Goal: Check status: Check status

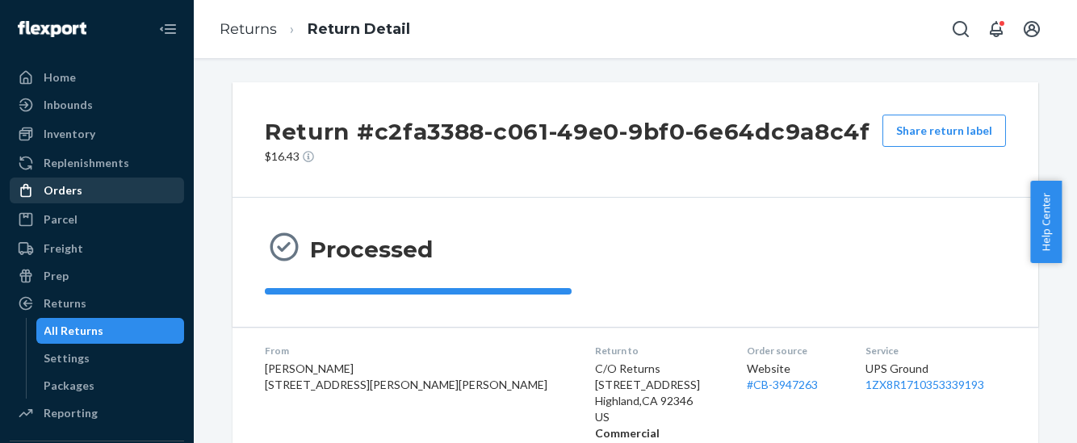
drag, startPoint x: 61, startPoint y: 189, endPoint x: 143, endPoint y: 200, distance: 83.1
click at [61, 189] on div "Orders" at bounding box center [63, 190] width 39 height 16
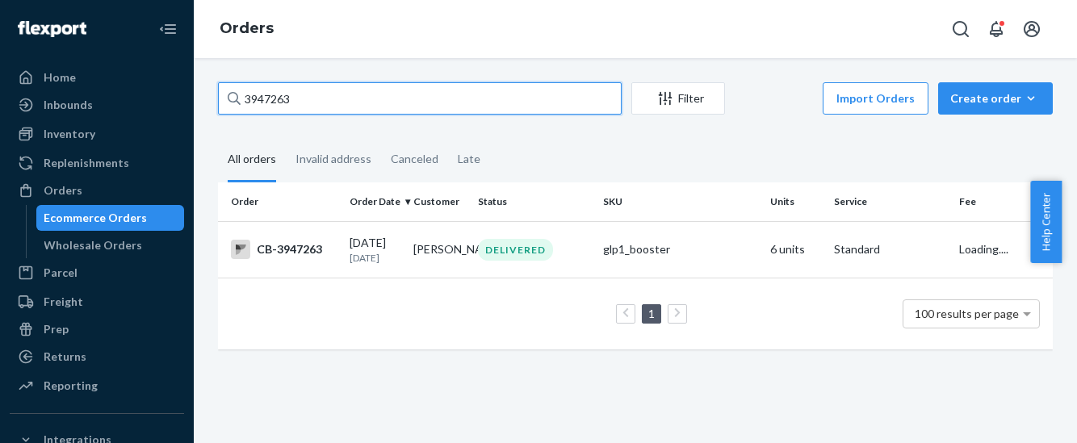
drag, startPoint x: 315, startPoint y: 108, endPoint x: 214, endPoint y: 120, distance: 101.7
click at [214, 120] on div "3947263 Filter Import Orders Create order Ecommerce order Removal order All ord…" at bounding box center [635, 223] width 859 height 283
paste input "4061236"
type input "4061236"
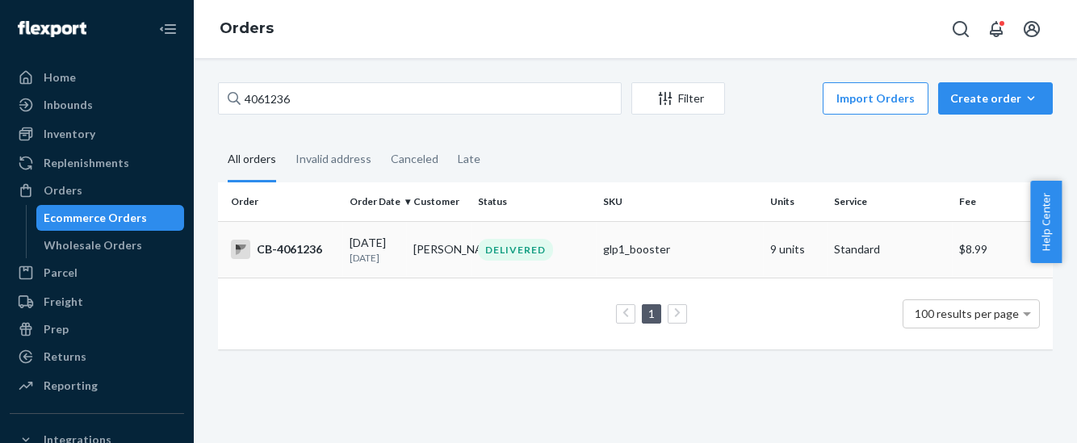
click at [317, 255] on div "CB-4061236" at bounding box center [284, 249] width 106 height 19
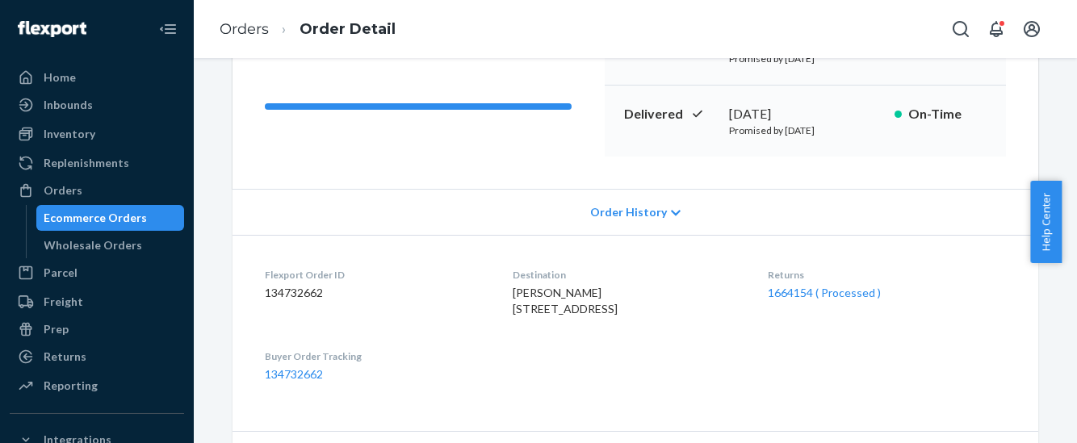
scroll to position [303, 0]
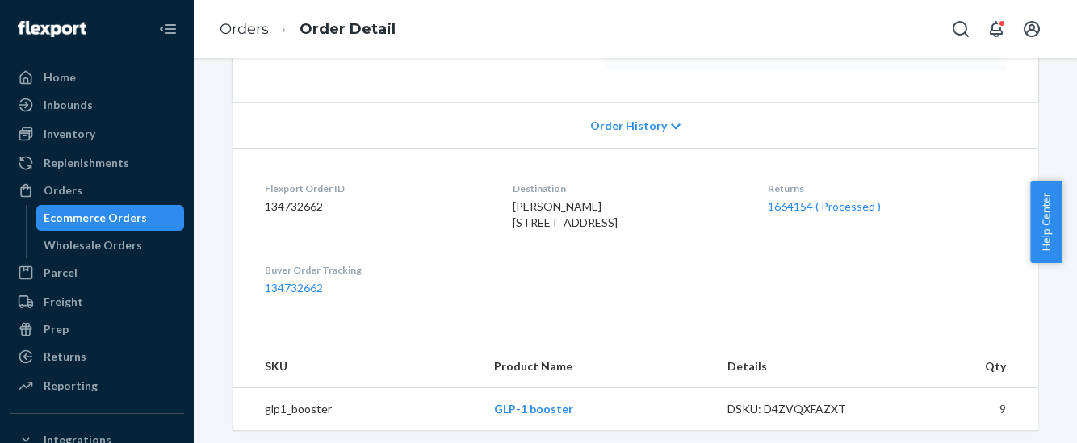
click at [840, 213] on div "1664154 ( Processed )" at bounding box center [887, 207] width 238 height 16
click at [845, 205] on link "1664154 ( Processed )" at bounding box center [824, 206] width 113 height 14
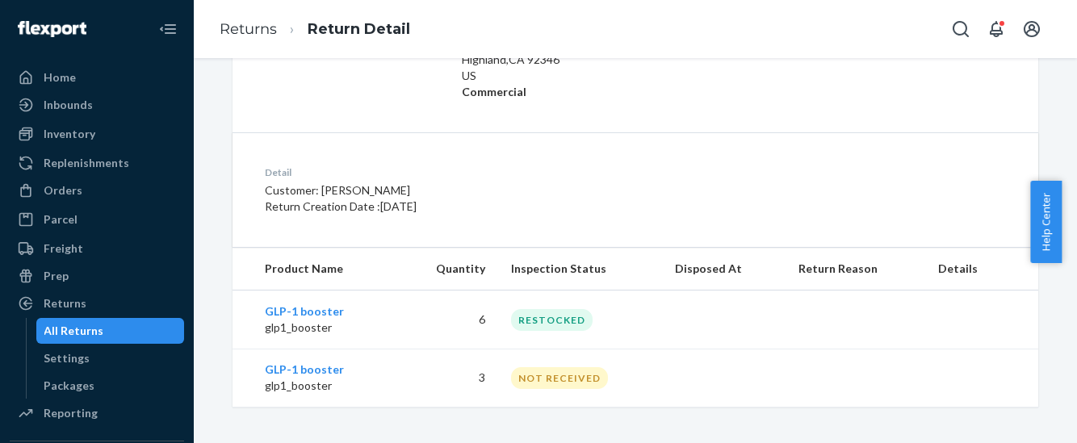
scroll to position [344, 0]
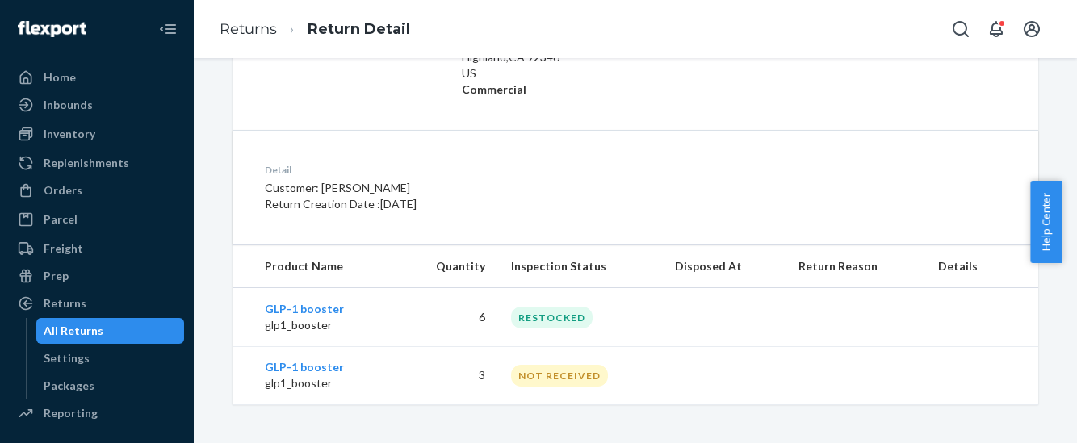
click at [381, 128] on div "Return #4e0cf0b1-9f32-40ce-9b36-920aa4131b89 $26.29 Share return label Processe…" at bounding box center [636, 71] width 806 height 666
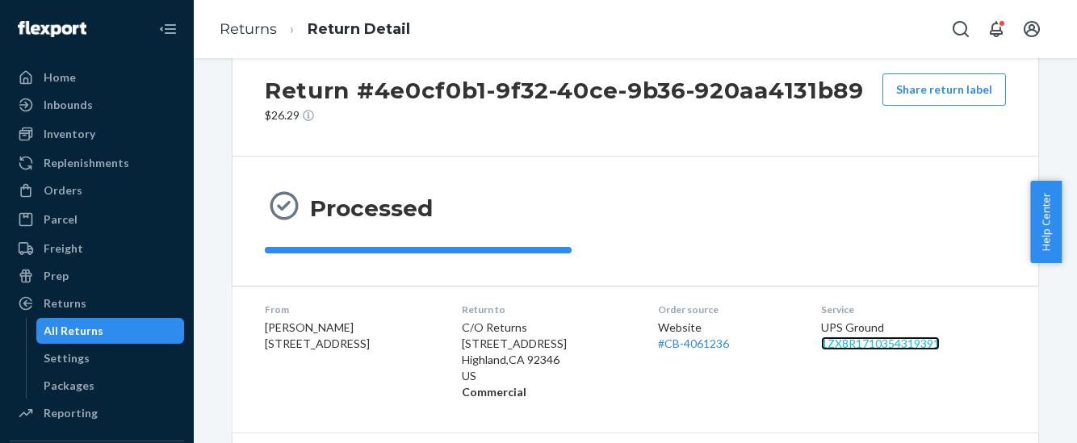
click at [887, 346] on link "1ZX8R1710354319391" at bounding box center [880, 344] width 119 height 14
click at [524, 154] on div "Return #4e0cf0b1-9f32-40ce-9b36-920aa4131b89 $26.29 Share return label" at bounding box center [636, 98] width 806 height 115
click at [838, 173] on div "Processed" at bounding box center [636, 221] width 806 height 129
drag, startPoint x: 796, startPoint y: 218, endPoint x: 728, endPoint y: 209, distance: 68.4
click at [796, 218] on div "Processed" at bounding box center [635, 221] width 741 height 65
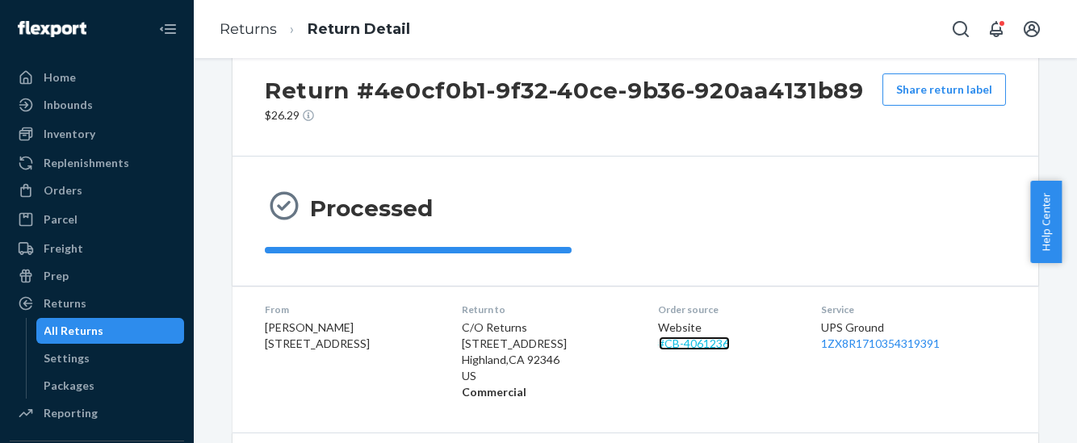
click at [715, 338] on link "# CB-4061236" at bounding box center [694, 344] width 71 height 14
click at [715, 338] on div "Return #4e0cf0b1-9f32-40ce-9b36-920aa4131b89 $26.29 Share return label Processe…" at bounding box center [635, 250] width 883 height 385
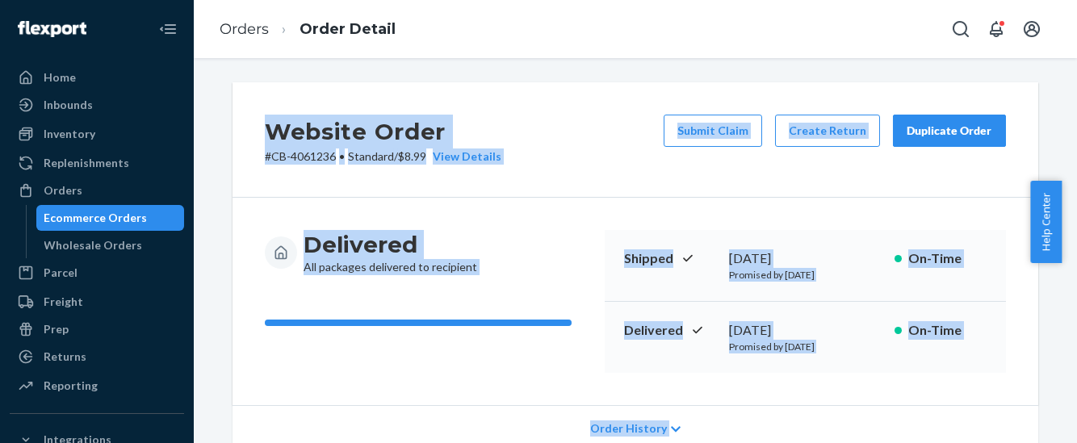
click at [543, 135] on div "Website Order # CB-4061236 • Standard / $8.99 View Details Submit Claim Create …" at bounding box center [636, 139] width 806 height 115
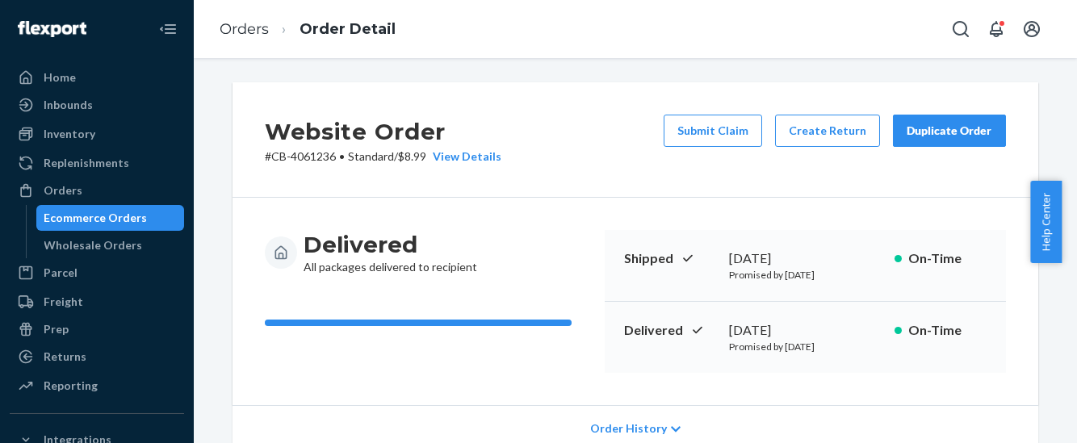
click at [302, 153] on p "# CB-4061236 • Standard / $8.99 View Details" at bounding box center [383, 157] width 237 height 16
copy p "4061236"
click at [71, 191] on div "Orders" at bounding box center [63, 190] width 39 height 16
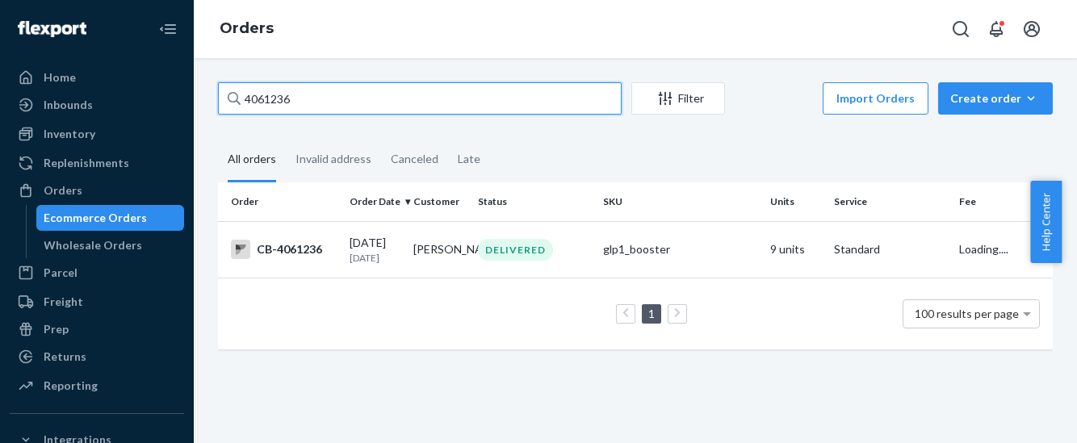
drag, startPoint x: 306, startPoint y: 103, endPoint x: 209, endPoint y: 117, distance: 97.9
click at [209, 117] on div "4061236 Filter Import Orders Create order Ecommerce order Removal order All ord…" at bounding box center [635, 223] width 859 height 283
paste input "100360"
type input "4100360"
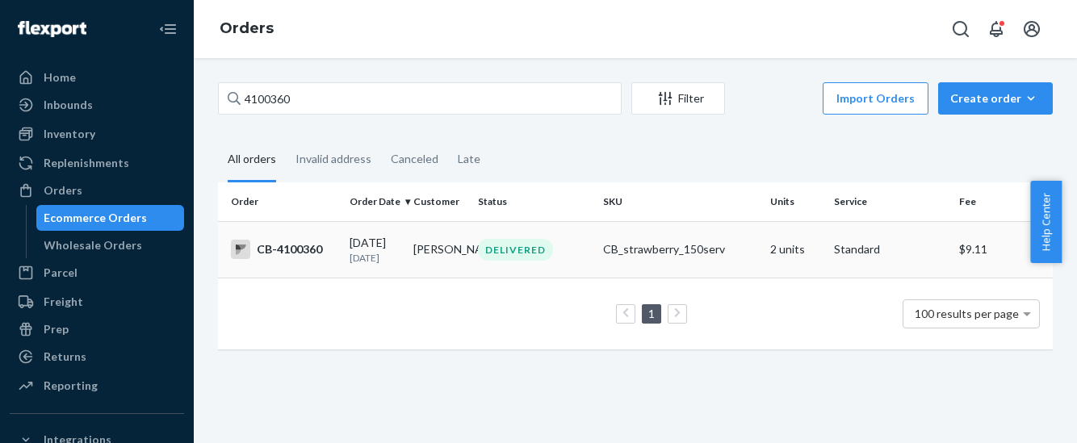
click at [296, 250] on div "CB-4100360" at bounding box center [284, 249] width 106 height 19
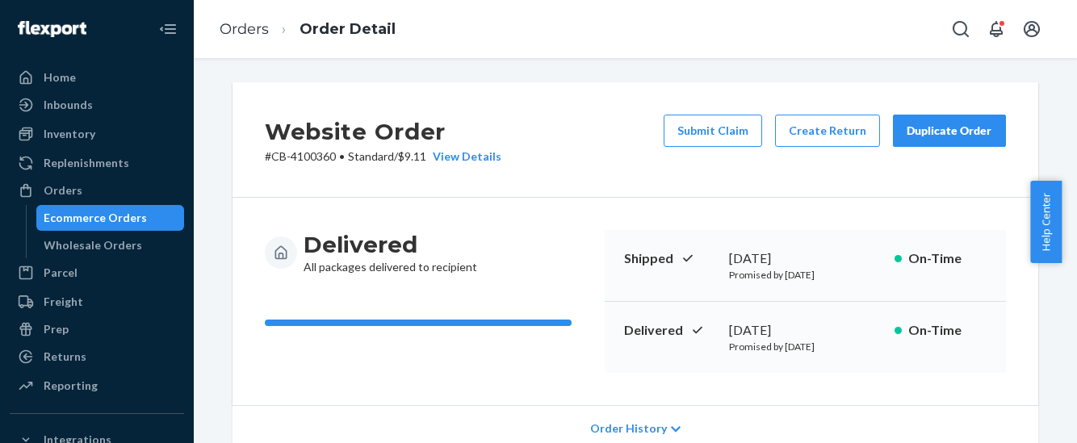
click at [306, 152] on p "# CB-4100360 • Standard / $9.11 View Details" at bounding box center [383, 157] width 237 height 16
copy p "4100360"
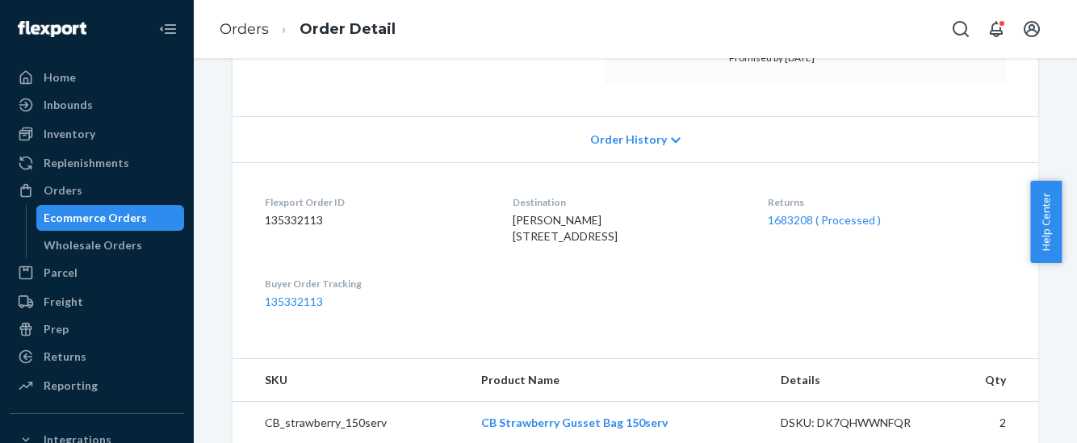
scroll to position [303, 0]
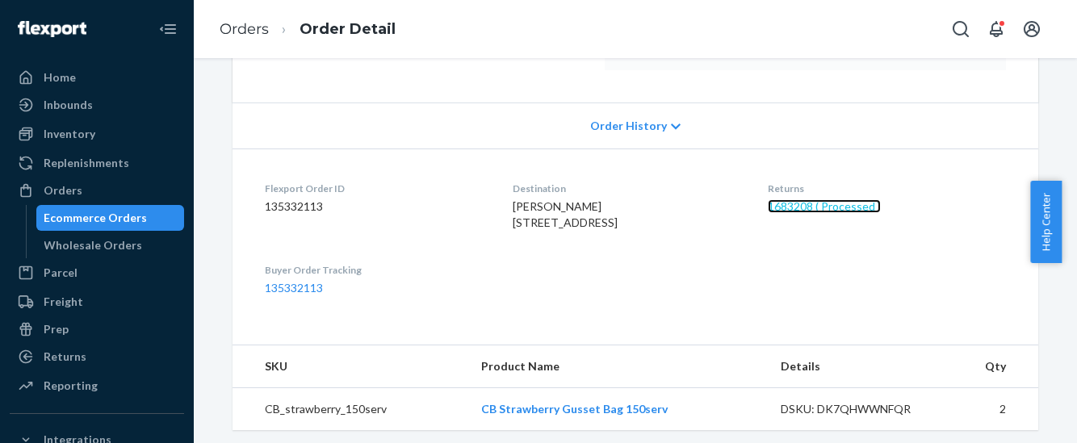
drag, startPoint x: 809, startPoint y: 207, endPoint x: 813, endPoint y: 225, distance: 19.0
click at [809, 207] on link "1683208 ( Processed )" at bounding box center [824, 206] width 113 height 14
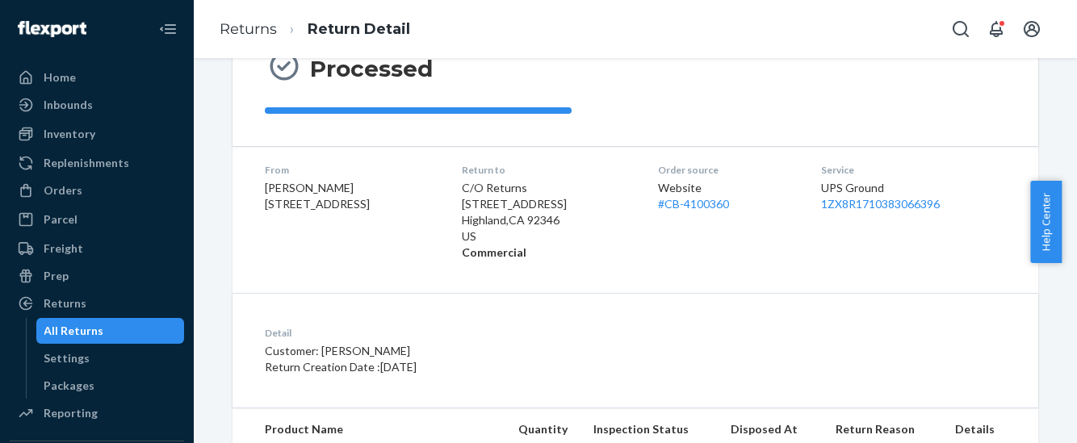
scroll to position [286, 0]
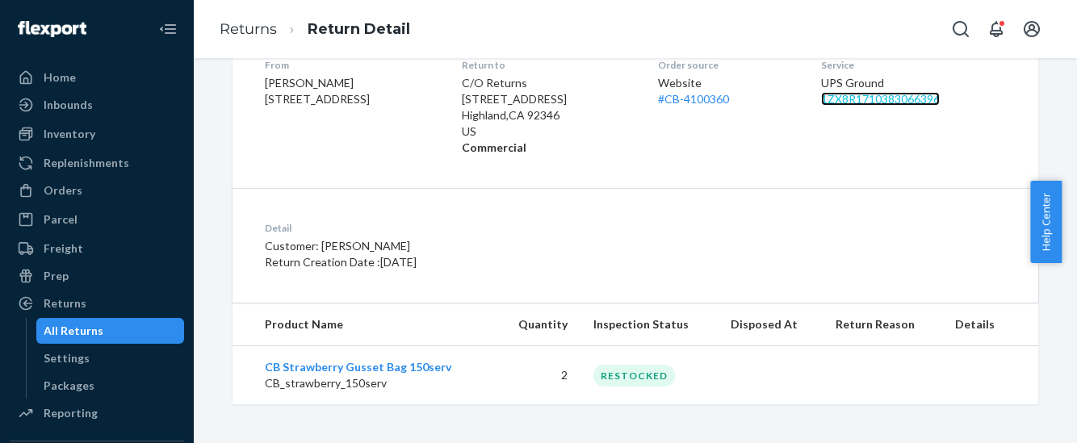
click at [873, 103] on link "1ZX8R1710383066396" at bounding box center [880, 99] width 119 height 14
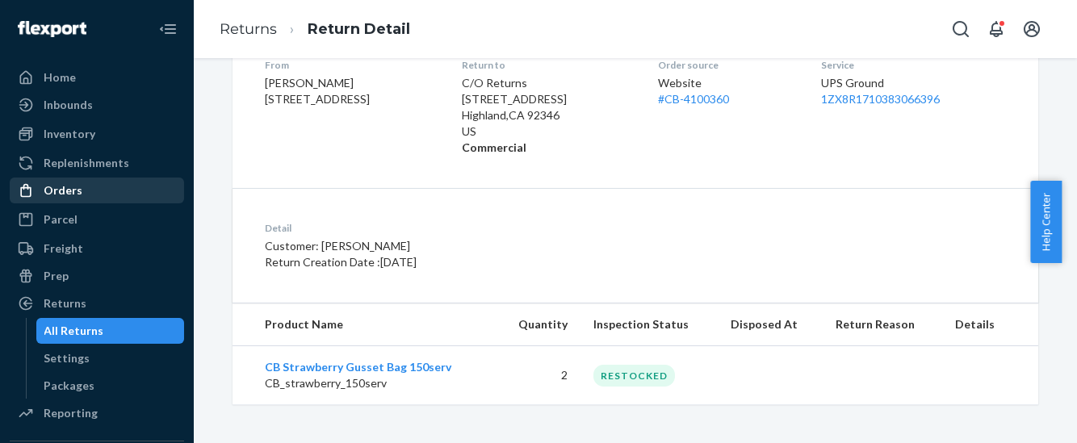
click at [55, 184] on div "Orders" at bounding box center [63, 190] width 39 height 16
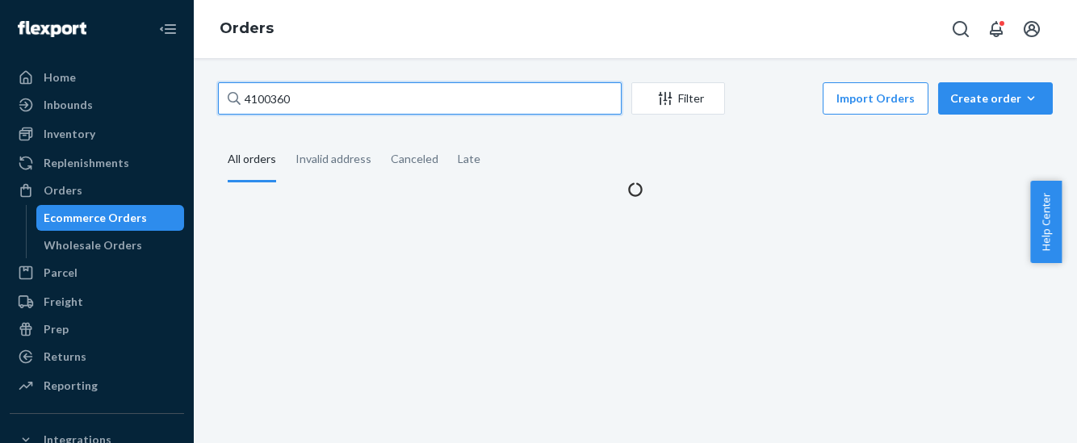
drag, startPoint x: 311, startPoint y: 99, endPoint x: 203, endPoint y: 104, distance: 107.5
click at [204, 104] on div "4100360 Filter Import Orders Create order Ecommerce order Removal order All ord…" at bounding box center [635, 250] width 883 height 385
paste input "082955"
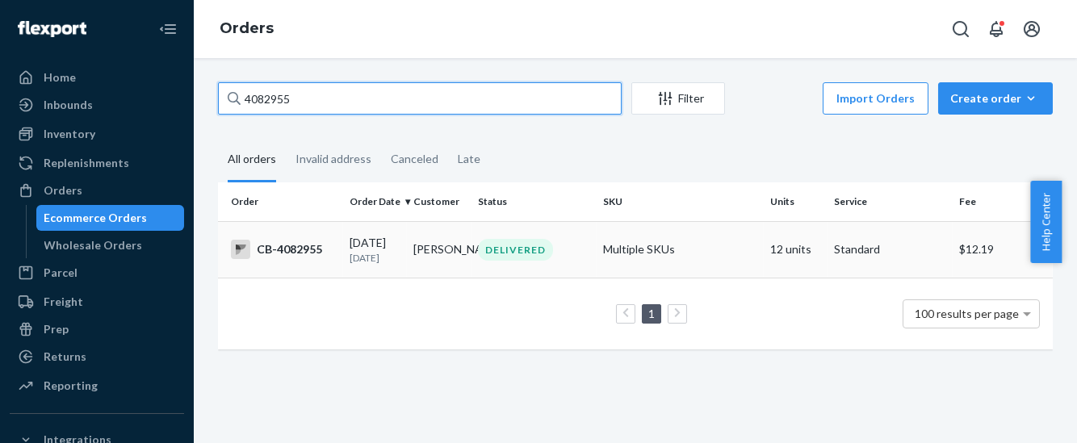
type input "4082955"
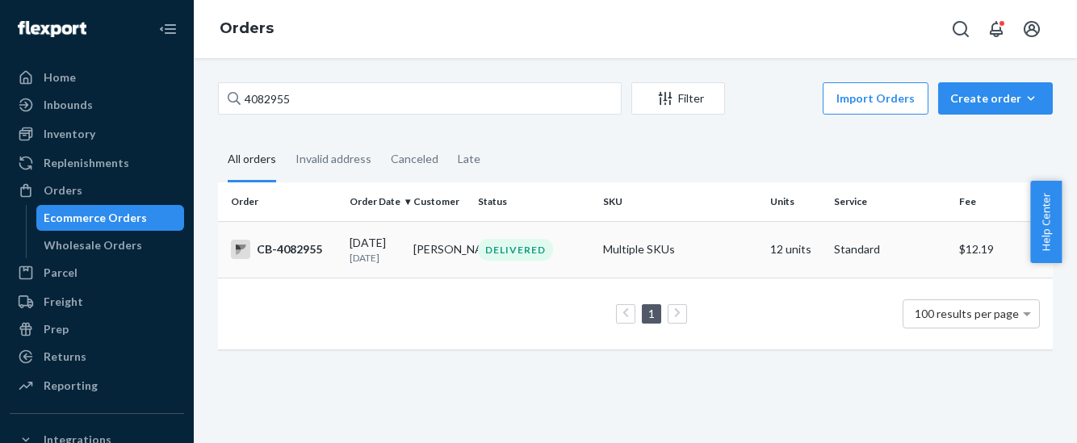
click at [295, 253] on div "CB-4082955" at bounding box center [284, 249] width 106 height 19
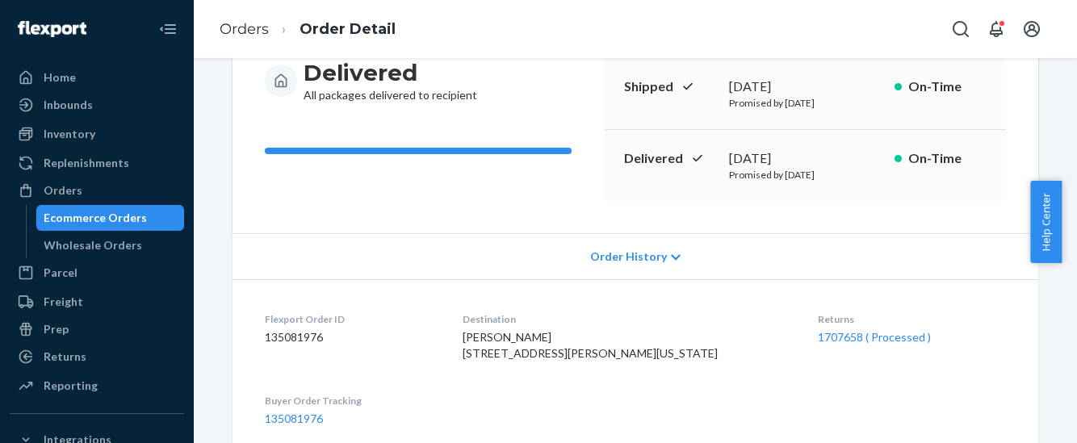
scroll to position [303, 0]
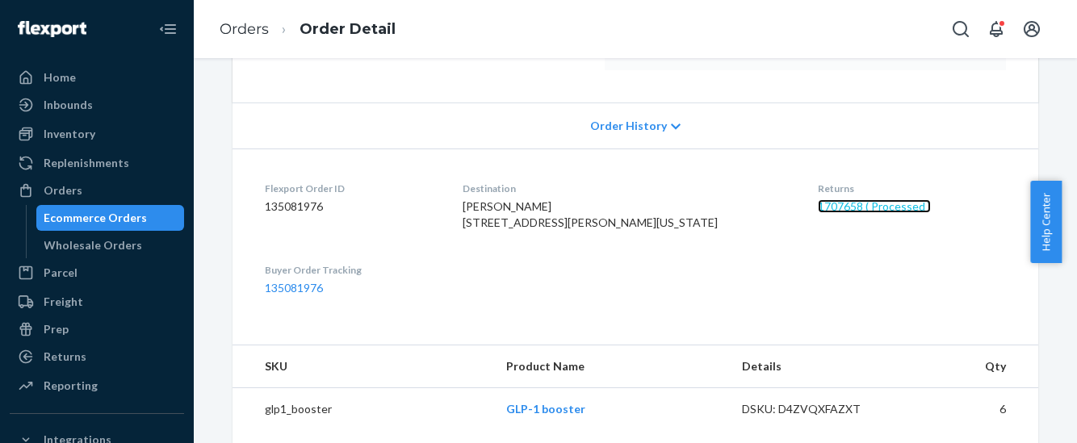
drag, startPoint x: 842, startPoint y: 208, endPoint x: 830, endPoint y: 221, distance: 18.3
click at [842, 208] on link "1707658 ( Processed )" at bounding box center [874, 206] width 113 height 14
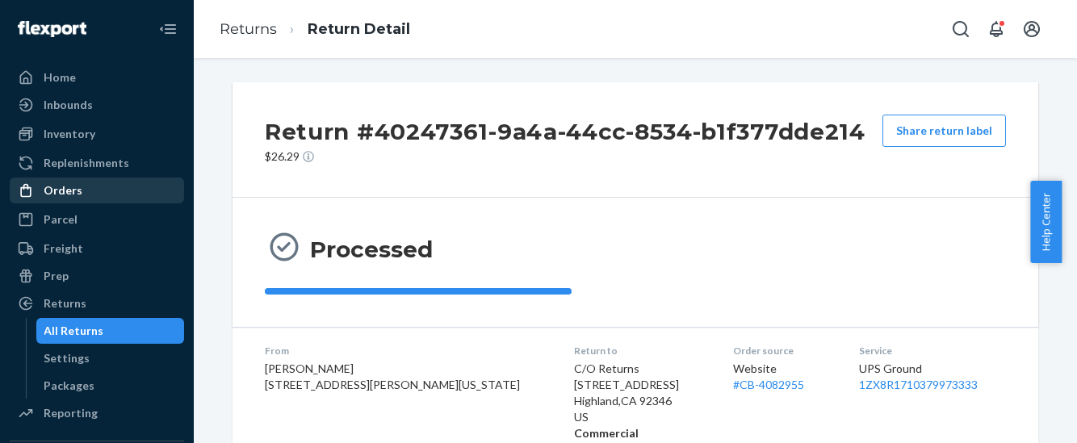
click at [73, 187] on div "Orders" at bounding box center [63, 190] width 39 height 16
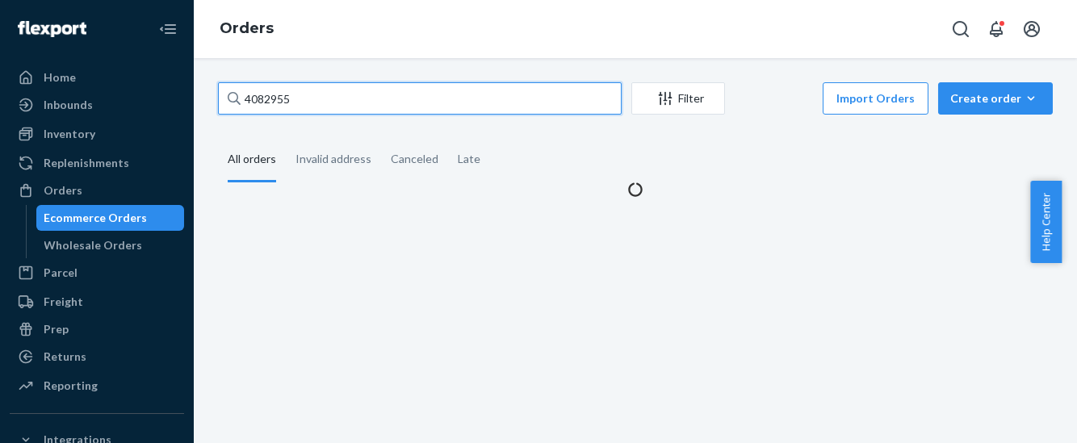
click at [261, 95] on input "4082955" at bounding box center [420, 98] width 404 height 32
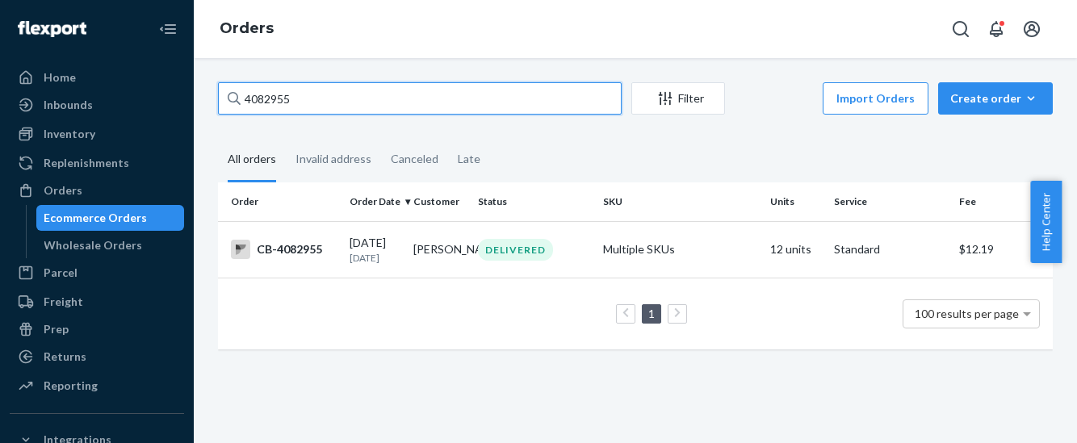
drag, startPoint x: 304, startPoint y: 101, endPoint x: 209, endPoint y: 107, distance: 95.4
click at [209, 107] on div "4082955 Filter Import Orders Create order Ecommerce order Removal order All ord…" at bounding box center [635, 223] width 859 height 283
paste input "1437"
type input "4081437"
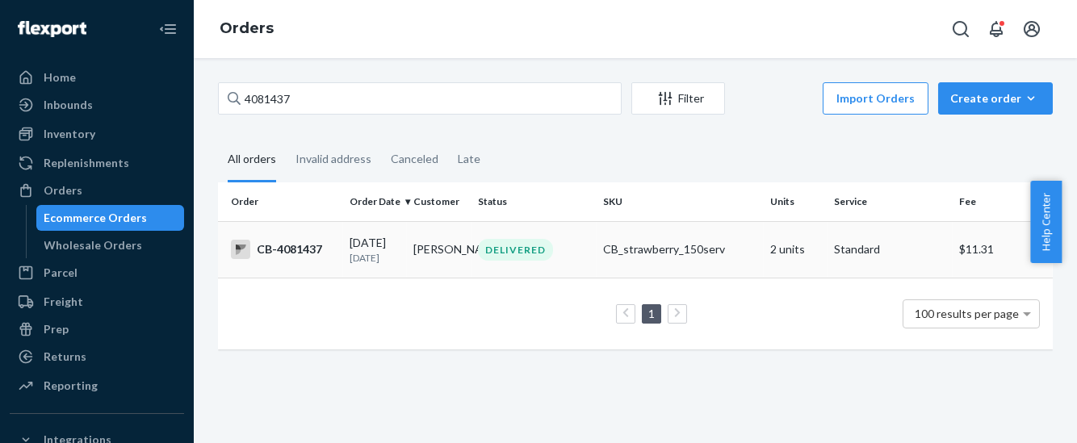
click at [304, 249] on div "CB-4081437" at bounding box center [284, 249] width 106 height 19
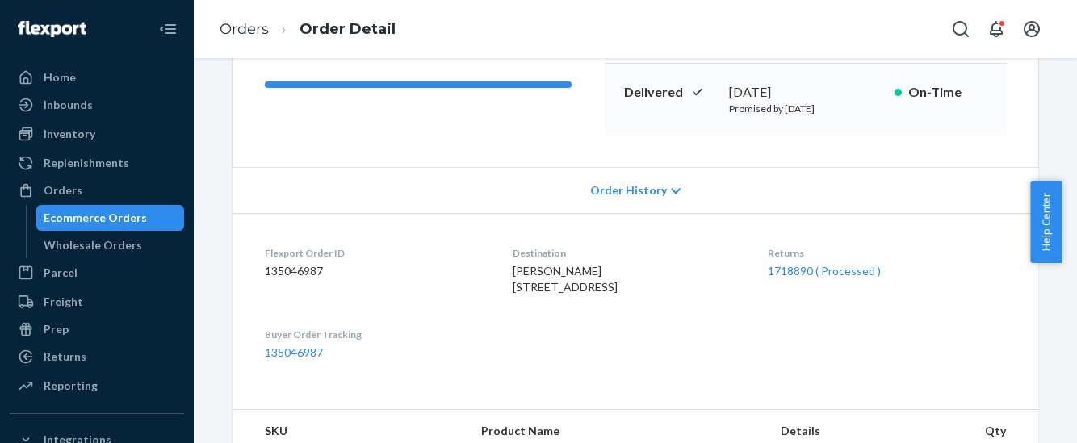
scroll to position [303, 0]
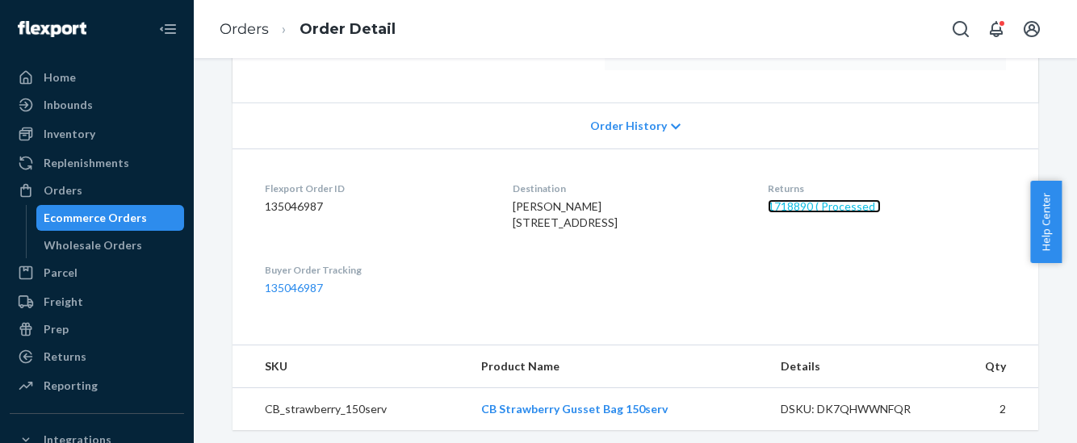
click at [840, 208] on link "1718890 ( Processed )" at bounding box center [824, 206] width 113 height 14
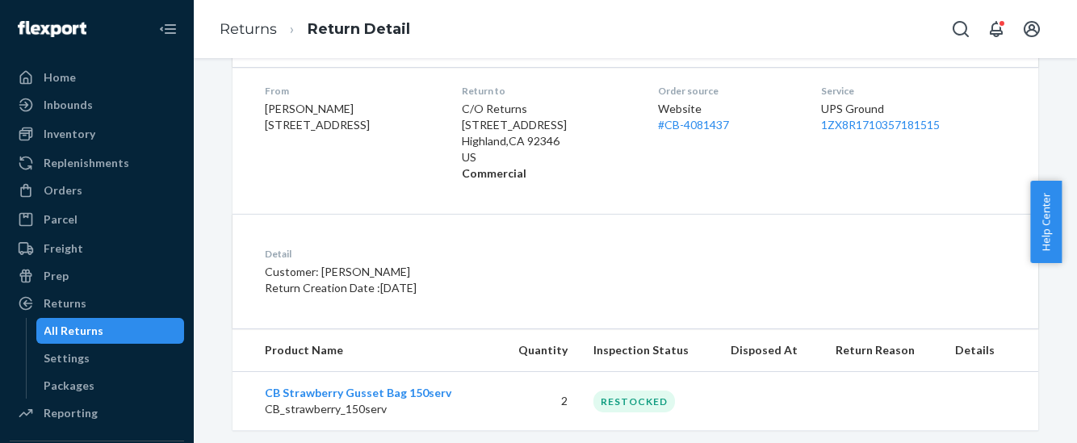
scroll to position [286, 0]
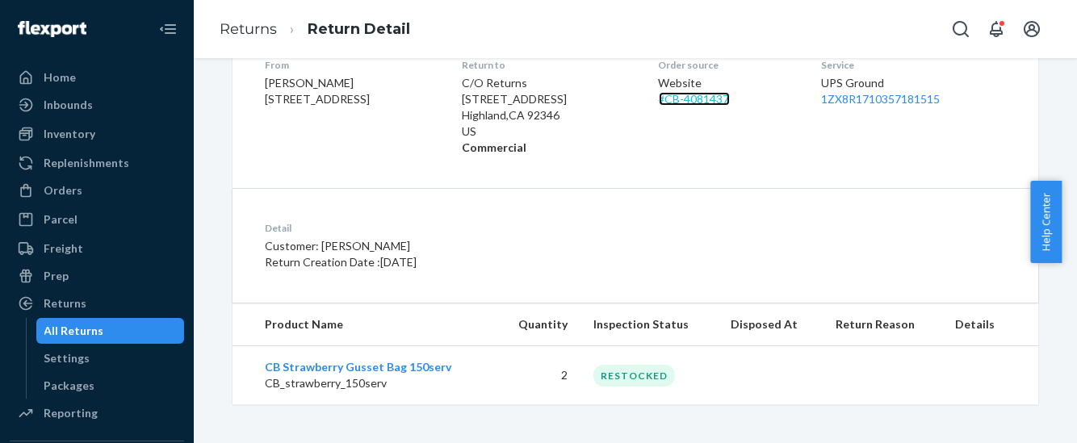
click at [708, 95] on link "# CB-4081437" at bounding box center [694, 99] width 71 height 14
click at [708, 94] on div "Return #eb45b5c5-a03e-4459-aecc-d716a61b2b66 $13.75 Share return label Processe…" at bounding box center [635, 250] width 883 height 385
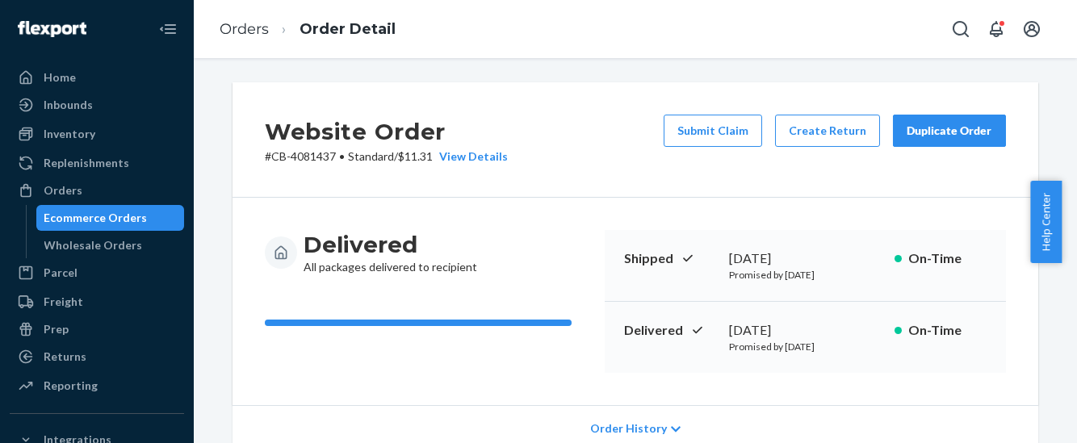
click at [363, 189] on div "Website Order # CB-4081437 • Standard / $11.31 View Details Submit Claim Create…" at bounding box center [636, 139] width 806 height 115
click at [302, 154] on p "# CB-4081437 • Standard / $11.31 View Details" at bounding box center [386, 157] width 243 height 16
copy p "4081437"
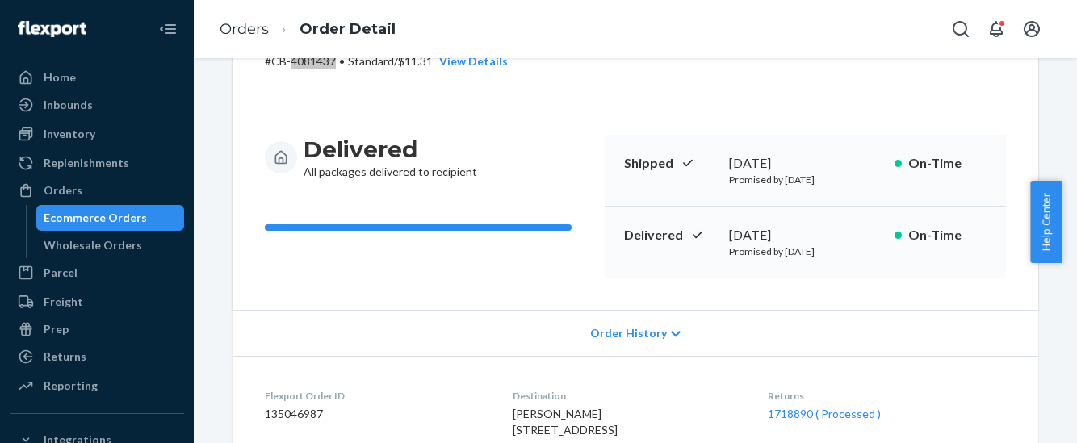
scroll to position [303, 0]
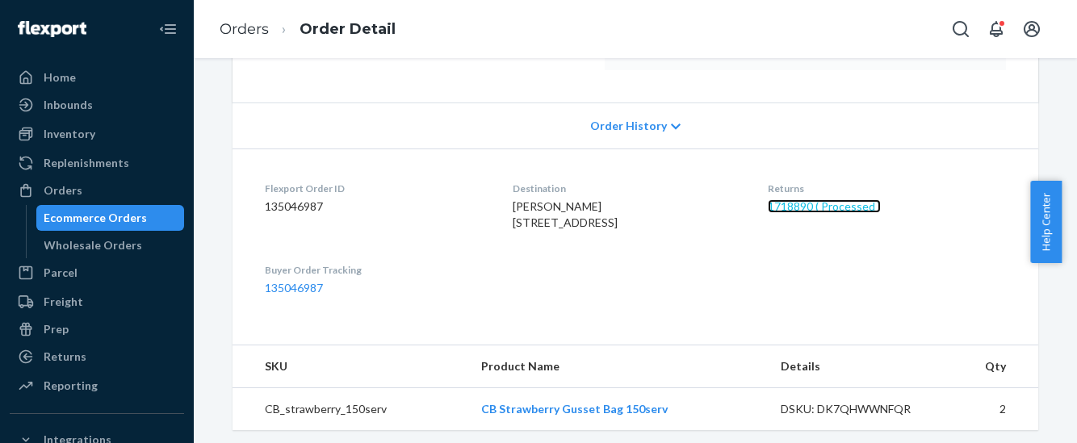
drag, startPoint x: 802, startPoint y: 208, endPoint x: 802, endPoint y: 221, distance: 13.7
click at [802, 208] on link "1718890 ( Processed )" at bounding box center [824, 206] width 113 height 14
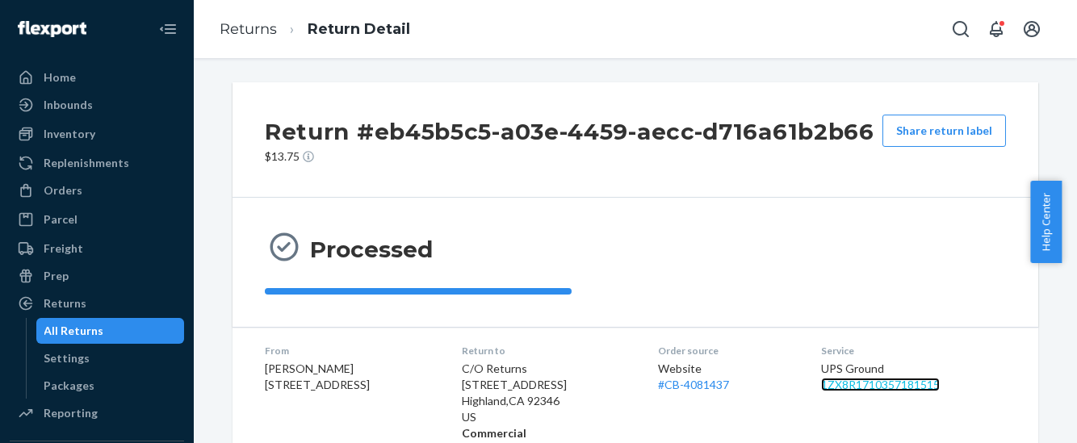
click at [883, 387] on link "1ZX8R1710357181515" at bounding box center [880, 385] width 119 height 14
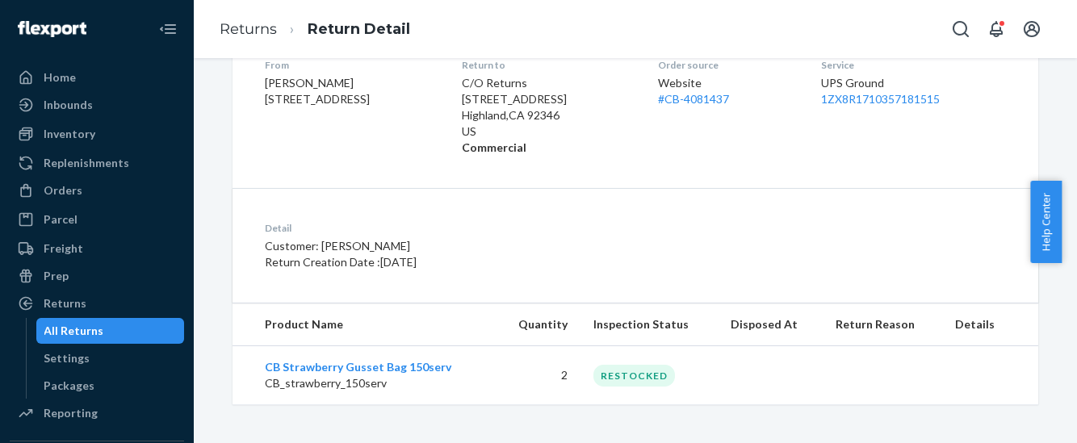
click at [242, 157] on dl "From [PERSON_NAME] [STREET_ADDRESS] Return to C/O Returns [STREET_ADDRESS] Comm…" at bounding box center [636, 106] width 806 height 131
click at [862, 100] on link "1ZX8R1710357181515" at bounding box center [880, 99] width 119 height 14
drag, startPoint x: 56, startPoint y: 189, endPoint x: 178, endPoint y: 163, distance: 124.6
click at [56, 189] on div "Orders" at bounding box center [63, 190] width 39 height 16
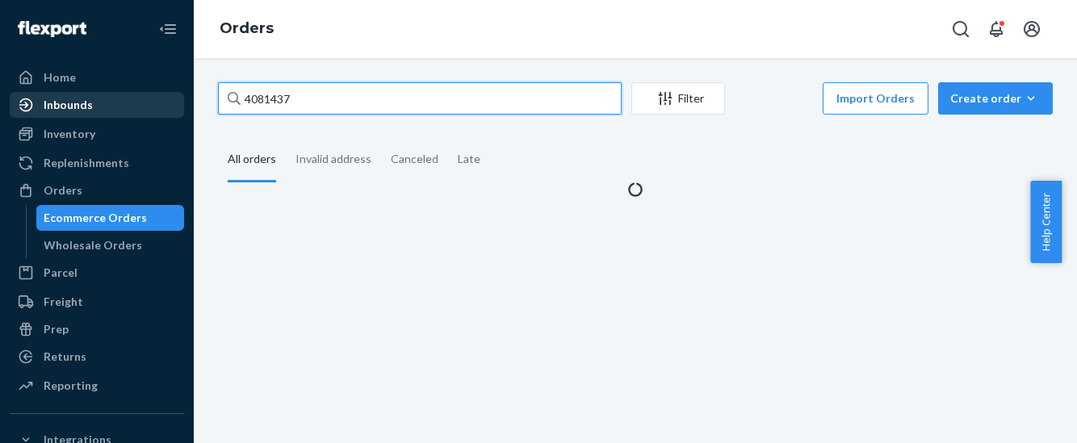
drag, startPoint x: 300, startPoint y: 95, endPoint x: 166, endPoint y: 94, distance: 133.2
click at [166, 94] on div "Home Inbounds Shipping Plans Problems Inventory Products Branded Packaging Repl…" at bounding box center [538, 221] width 1077 height 443
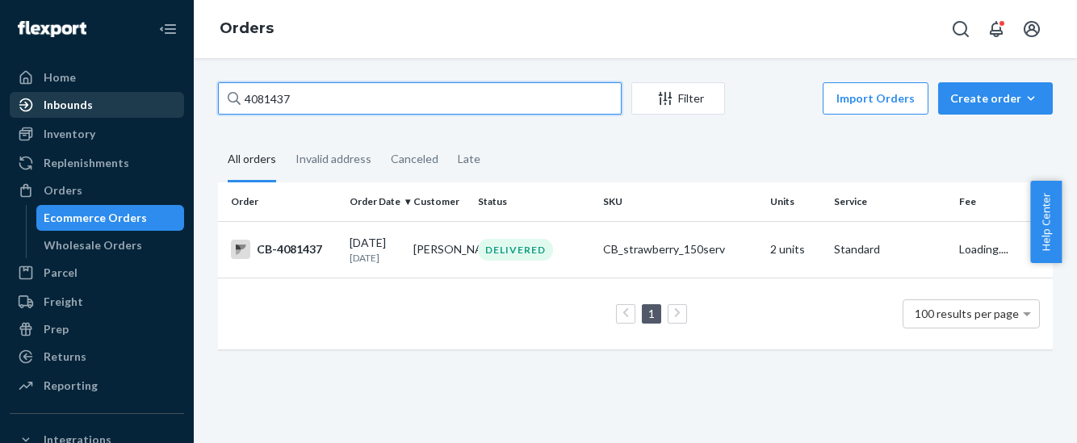
paste input "117822"
type input "4117822"
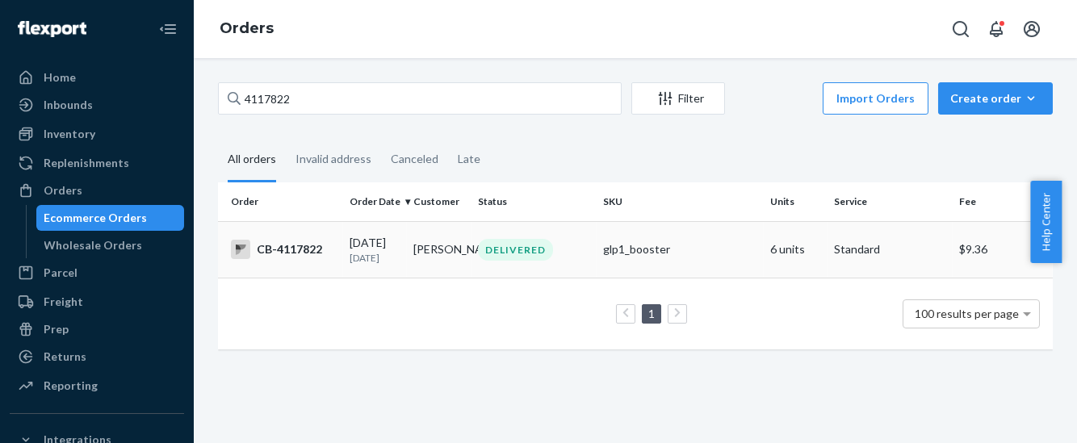
click at [301, 254] on div "CB-4117822" at bounding box center [284, 249] width 106 height 19
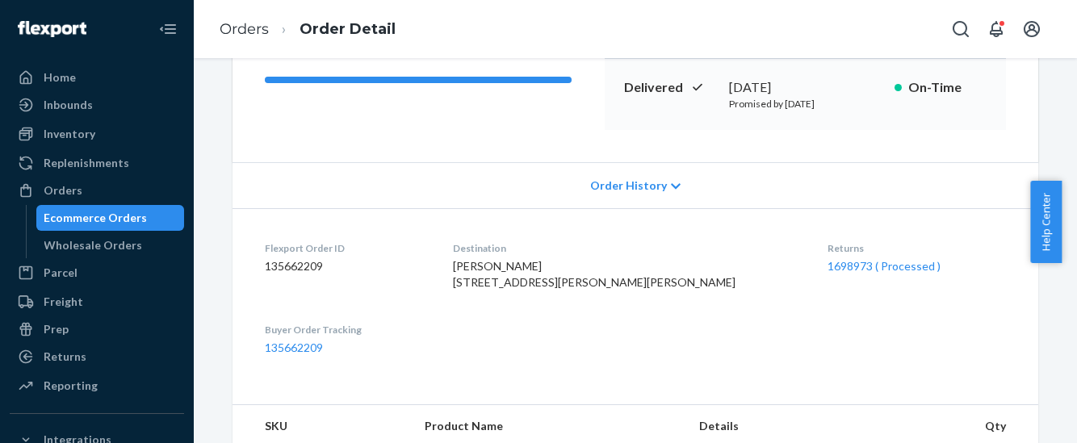
scroll to position [303, 0]
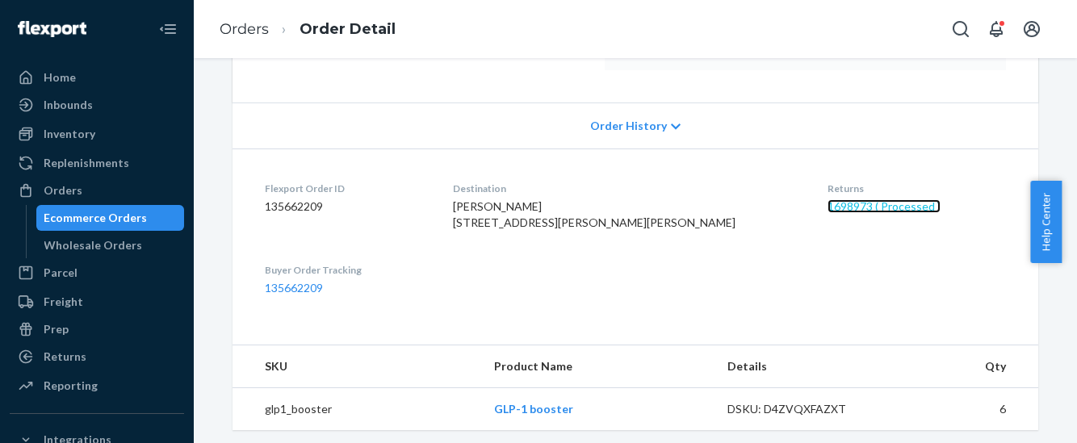
click at [828, 205] on link "1698973 ( Processed )" at bounding box center [884, 206] width 113 height 14
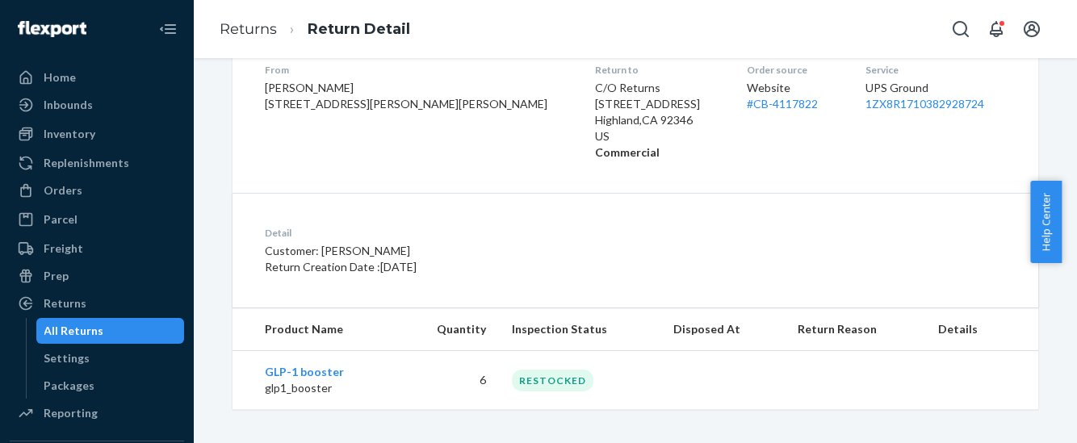
scroll to position [286, 0]
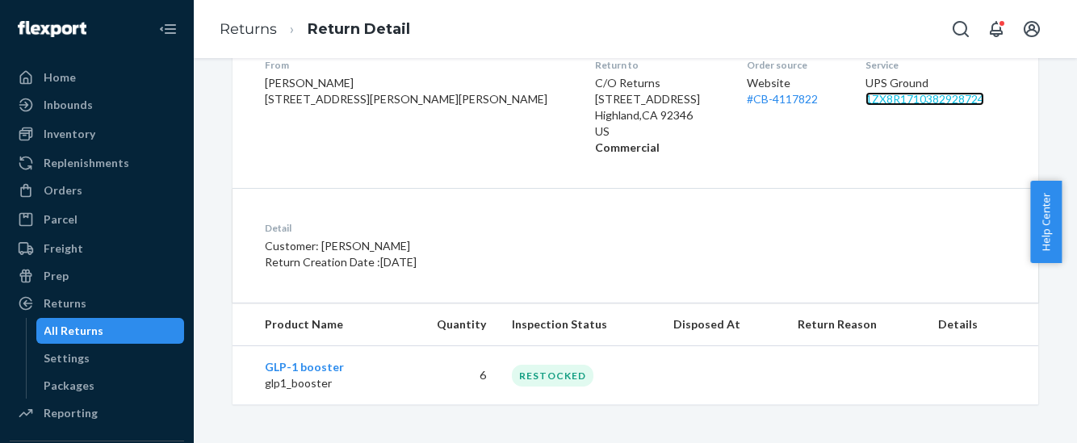
click at [888, 101] on link "1ZX8R1710382928724" at bounding box center [925, 99] width 119 height 14
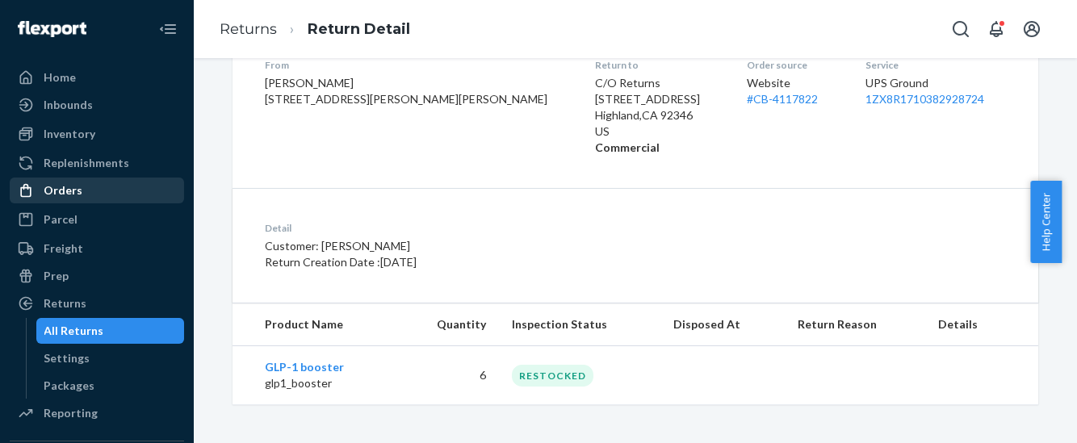
click at [58, 197] on div "Orders" at bounding box center [63, 190] width 39 height 16
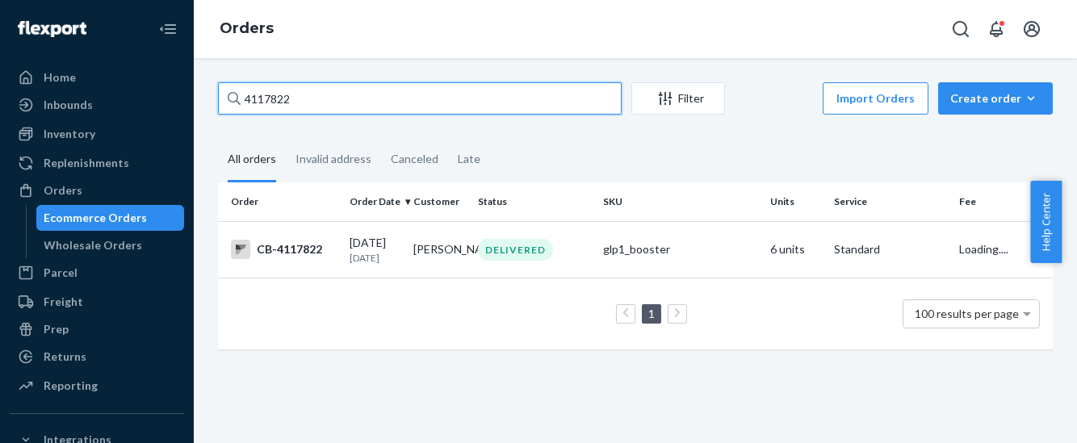
drag, startPoint x: 317, startPoint y: 89, endPoint x: 176, endPoint y: 115, distance: 142.8
click at [183, 107] on div "Home Inbounds Shipping Plans Problems Inventory Products Branded Packaging Repl…" at bounding box center [538, 221] width 1077 height 443
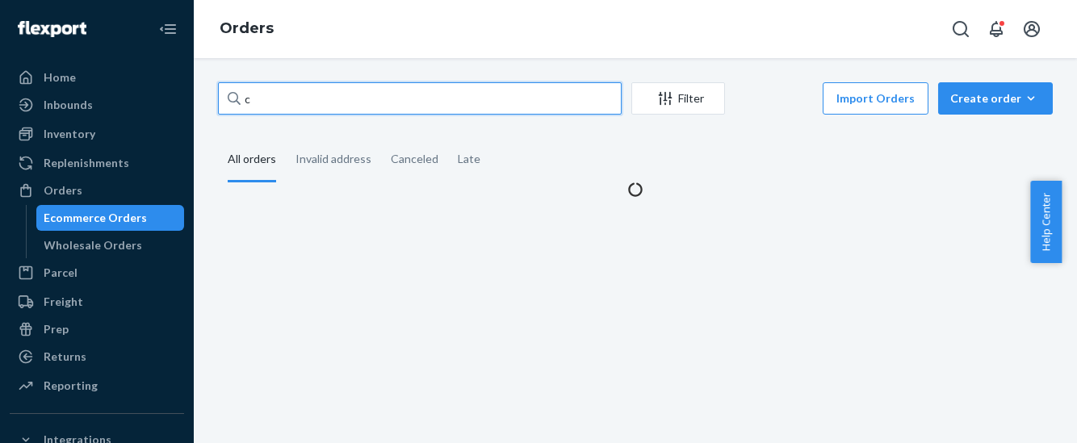
drag, startPoint x: 249, startPoint y: 102, endPoint x: 189, endPoint y: 104, distance: 60.6
click at [189, 104] on div "Home Inbounds Shipping Plans Problems Inventory Products Branded Packaging Repl…" at bounding box center [538, 221] width 1077 height 443
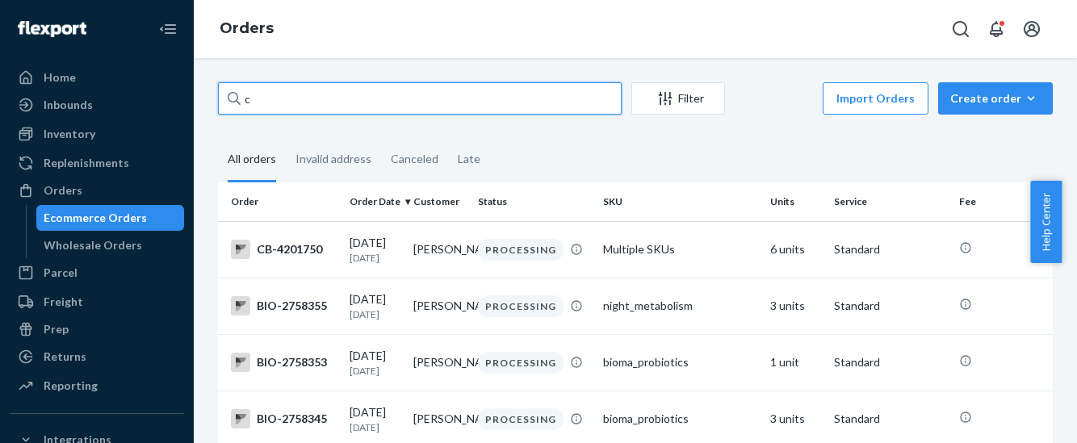
drag, startPoint x: 251, startPoint y: 101, endPoint x: 216, endPoint y: 132, distance: 47.5
click at [201, 120] on div "c Filter Import Orders Create order Ecommerce order Removal order All orders In…" at bounding box center [635, 250] width 883 height 385
drag, startPoint x: 234, startPoint y: 94, endPoint x: 219, endPoint y: 100, distance: 16.6
click at [219, 100] on input "c" at bounding box center [420, 98] width 404 height 32
paste input "4123401"
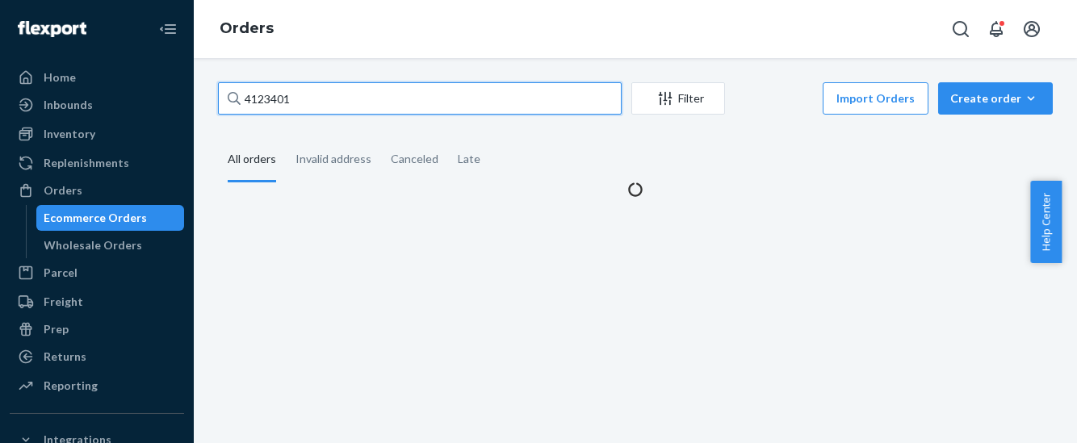
type input "4123401"
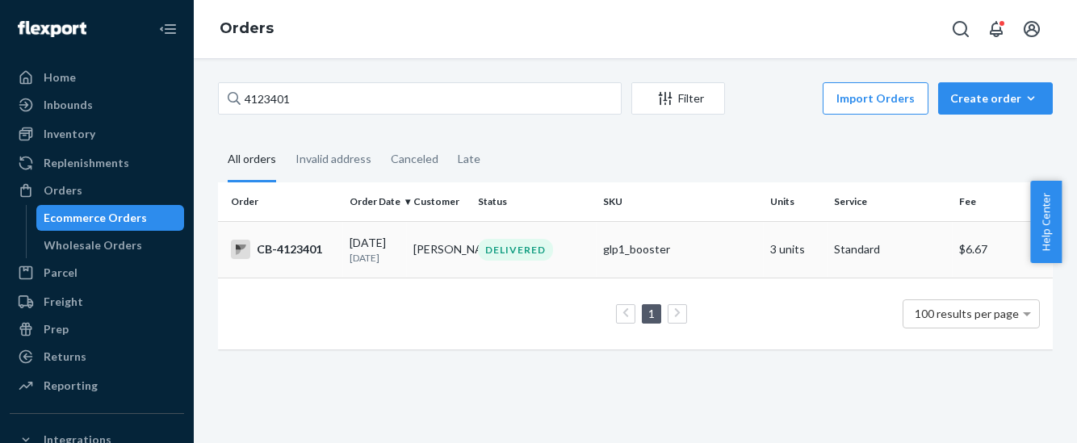
click at [287, 244] on div "CB-4123401" at bounding box center [284, 249] width 106 height 19
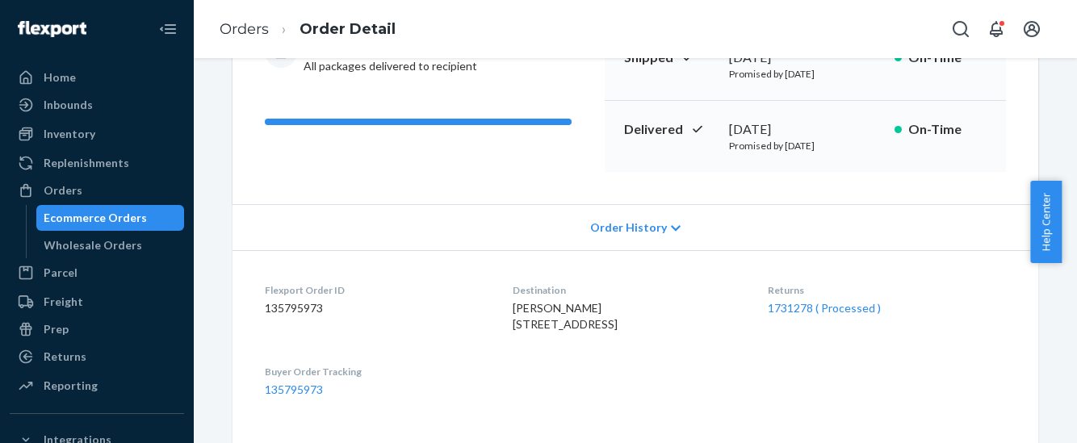
scroll to position [303, 0]
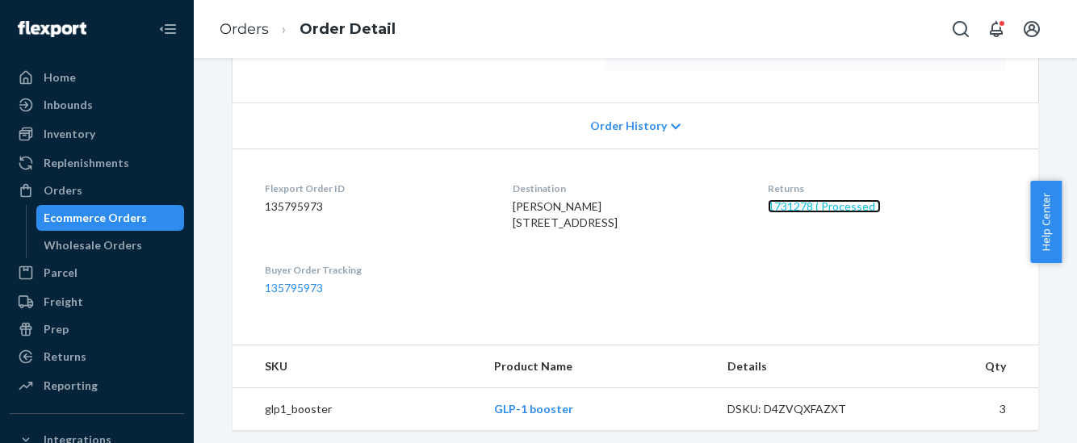
click at [809, 199] on link "1731278 ( Processed )" at bounding box center [824, 206] width 113 height 14
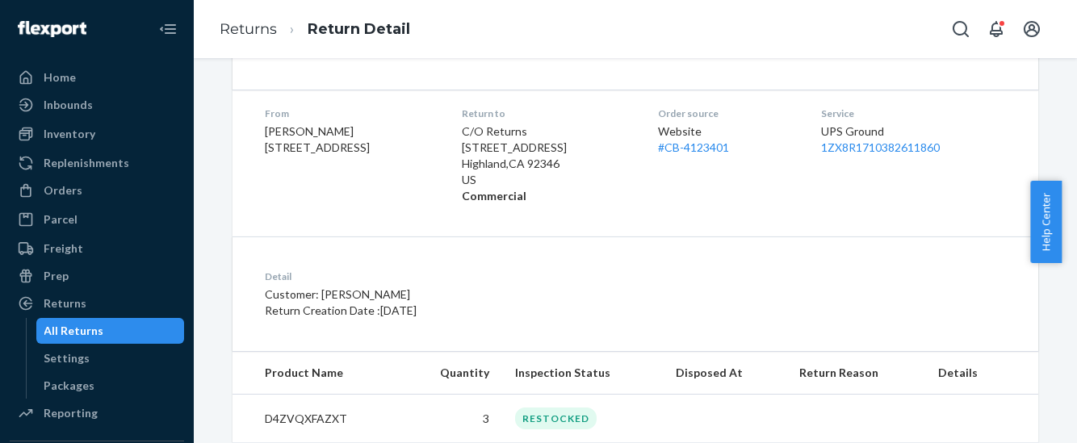
scroll to position [275, 0]
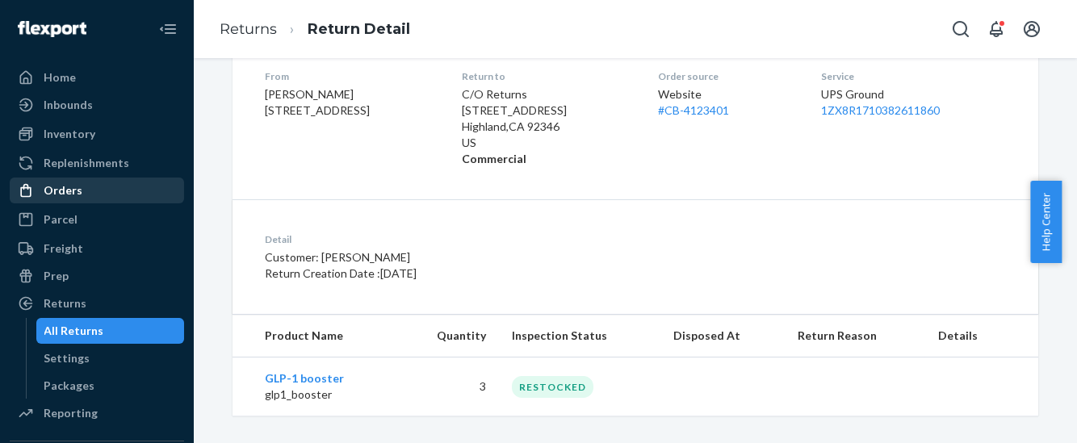
click at [82, 187] on div "Orders" at bounding box center [96, 190] width 171 height 23
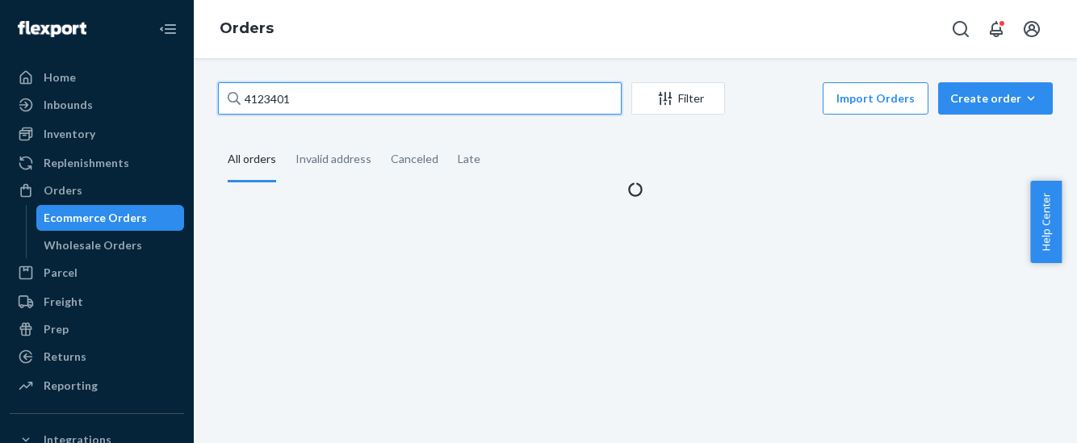
drag, startPoint x: 302, startPoint y: 94, endPoint x: 193, endPoint y: 107, distance: 109.8
click at [193, 107] on div "Home Inbounds Shipping Plans Problems Inventory Products Branded Packaging Repl…" at bounding box center [538, 221] width 1077 height 443
paste input "045694"
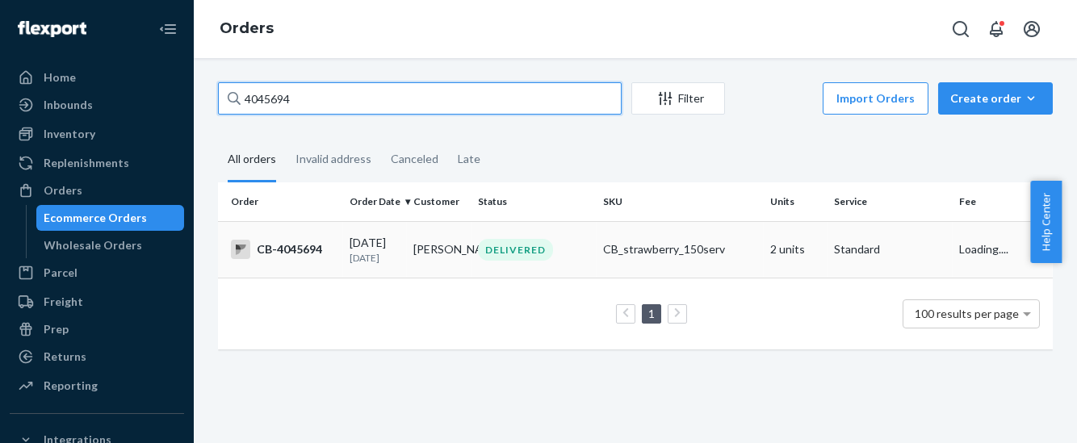
type input "4045694"
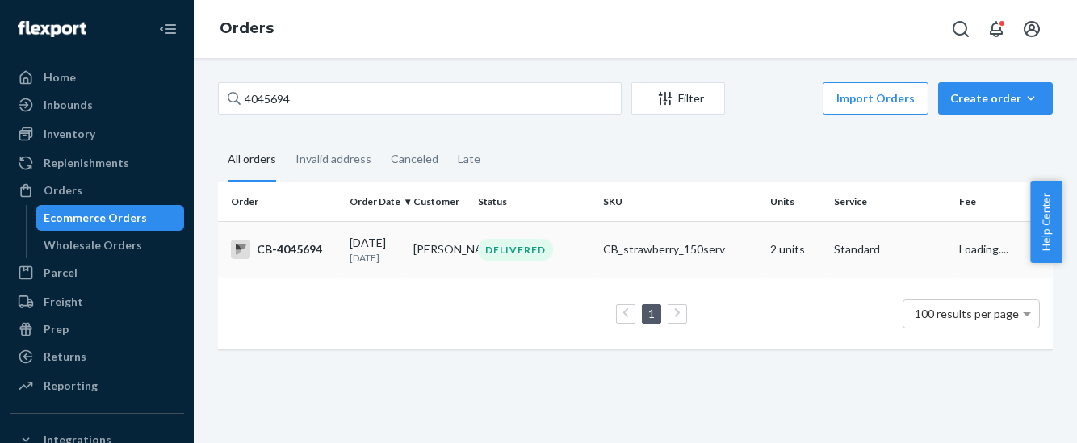
click at [291, 250] on div "CB-4045694" at bounding box center [284, 249] width 106 height 19
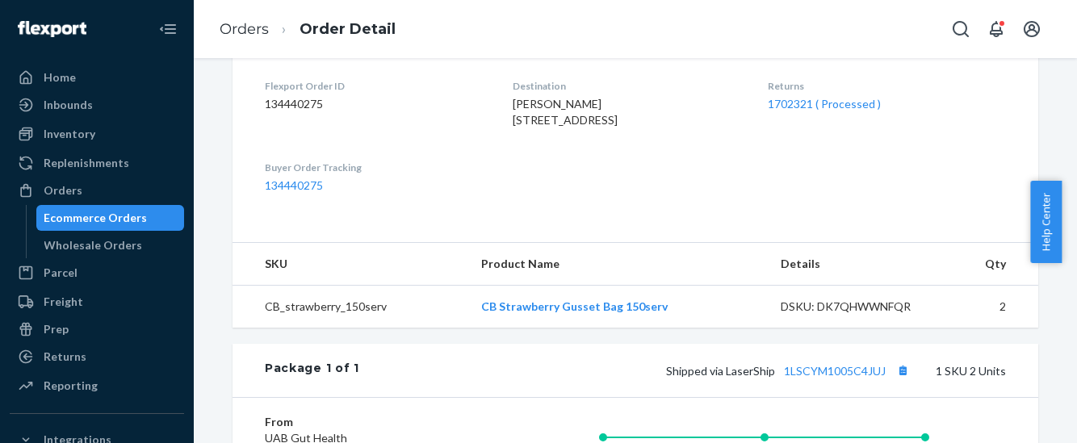
scroll to position [380, 0]
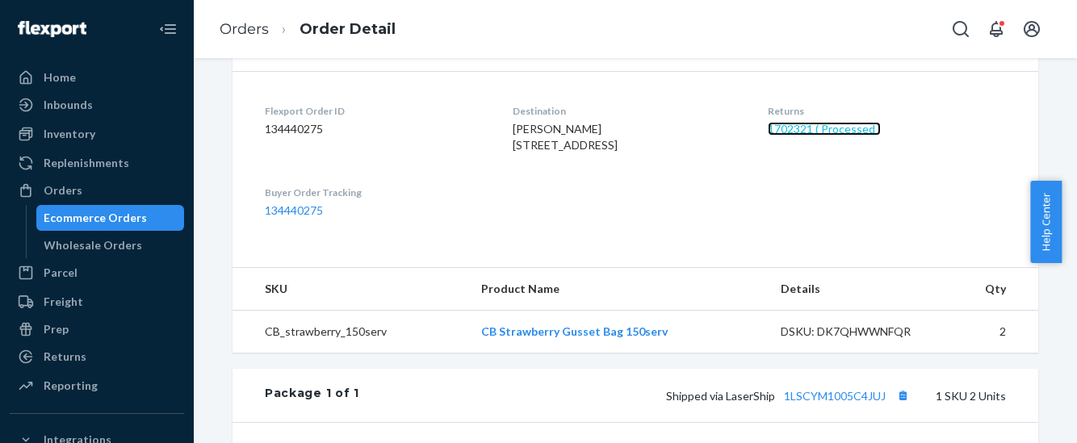
click at [817, 123] on link "1702321 ( Processed )" at bounding box center [824, 129] width 113 height 14
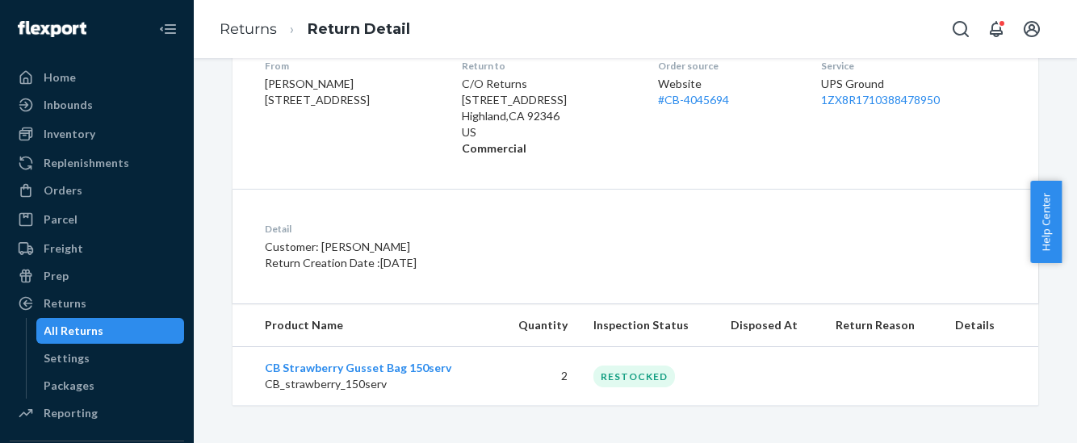
scroll to position [286, 0]
drag, startPoint x: 72, startPoint y: 190, endPoint x: 172, endPoint y: 154, distance: 106.2
click at [72, 190] on div "Orders" at bounding box center [63, 190] width 39 height 16
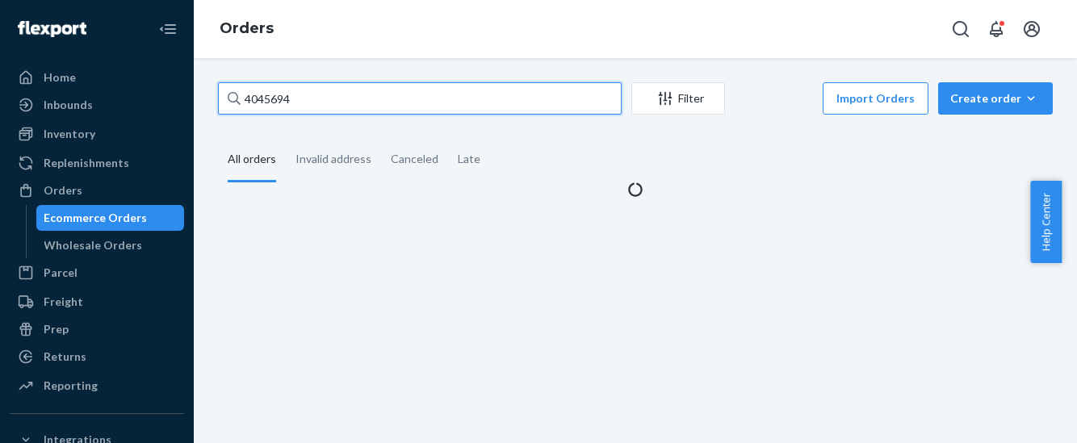
drag, startPoint x: 297, startPoint y: 94, endPoint x: 203, endPoint y: 99, distance: 93.8
click at [203, 99] on div "4045694 Filter Import Orders Create order Ecommerce order Removal order All ord…" at bounding box center [635, 250] width 883 height 385
paste input "100495"
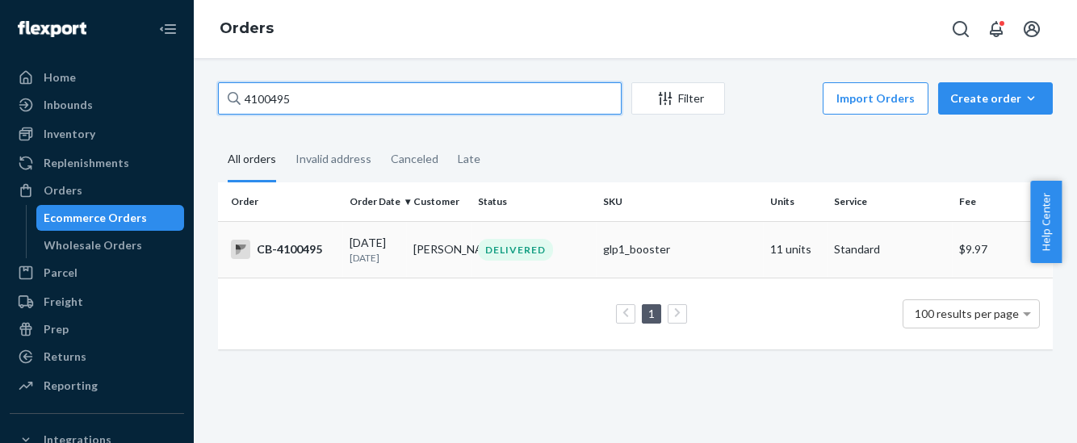
type input "4100495"
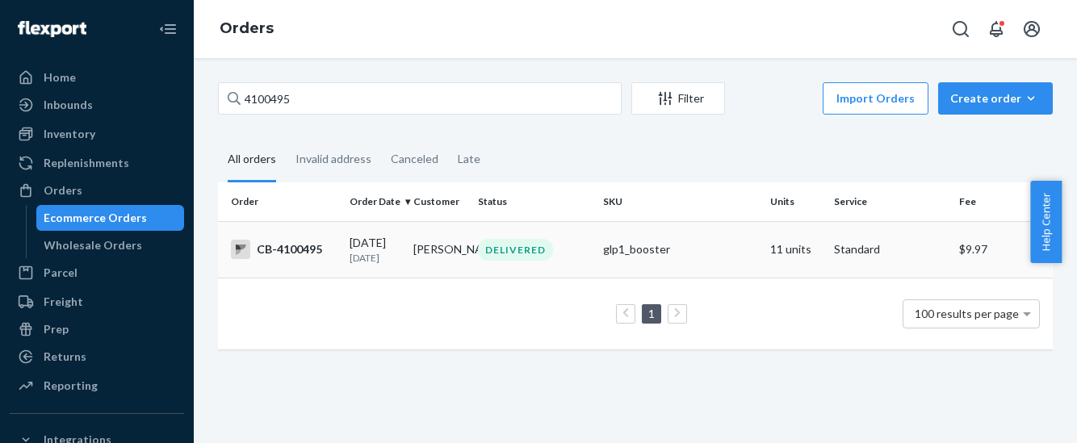
click at [284, 251] on div "CB-4100495" at bounding box center [284, 249] width 106 height 19
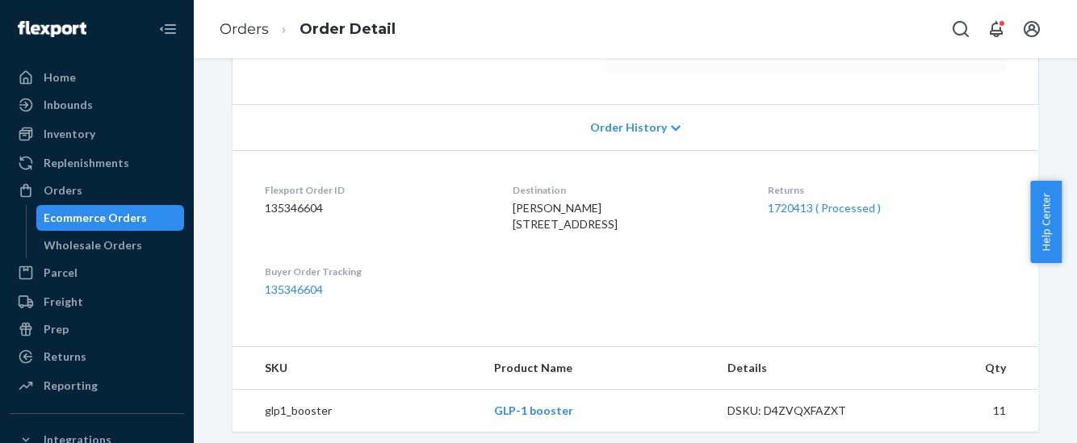
scroll to position [303, 0]
click at [837, 215] on div "Returns 1720413 ( Processed )" at bounding box center [887, 210] width 238 height 56
click at [837, 203] on link "1720413 ( Processed )" at bounding box center [824, 206] width 113 height 14
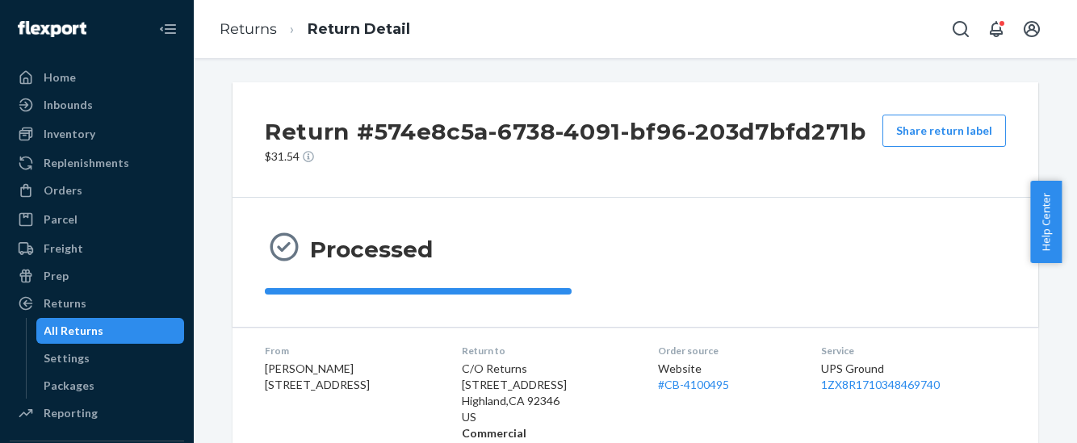
click at [473, 56] on div "Returns Return Detail" at bounding box center [635, 29] width 883 height 58
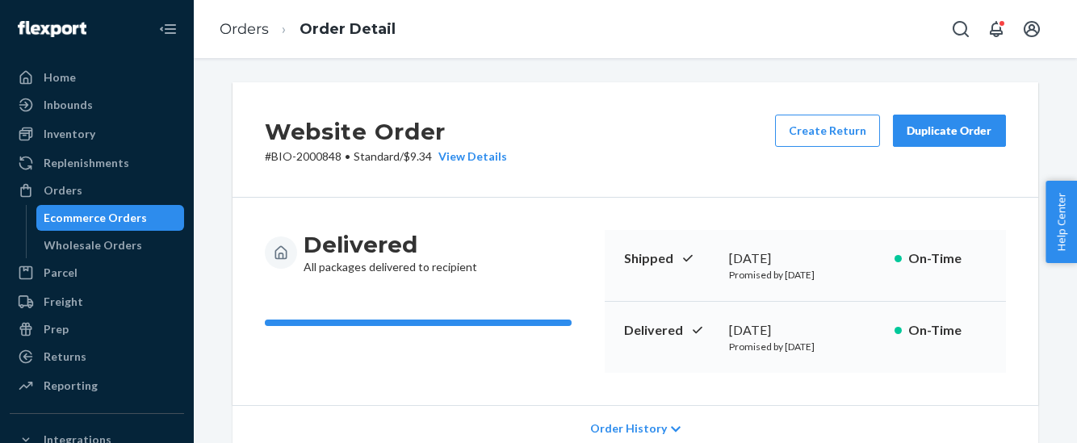
scroll to position [201, 0]
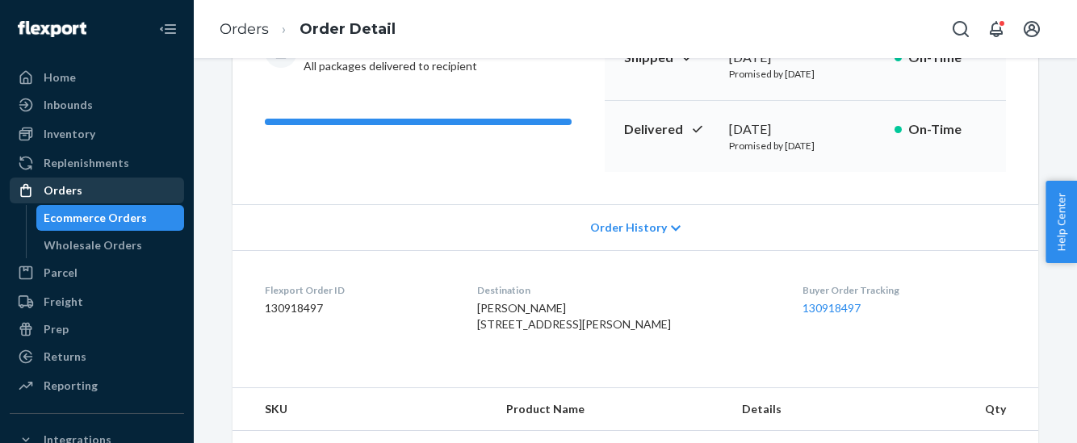
click at [85, 190] on div "Orders" at bounding box center [96, 190] width 171 height 23
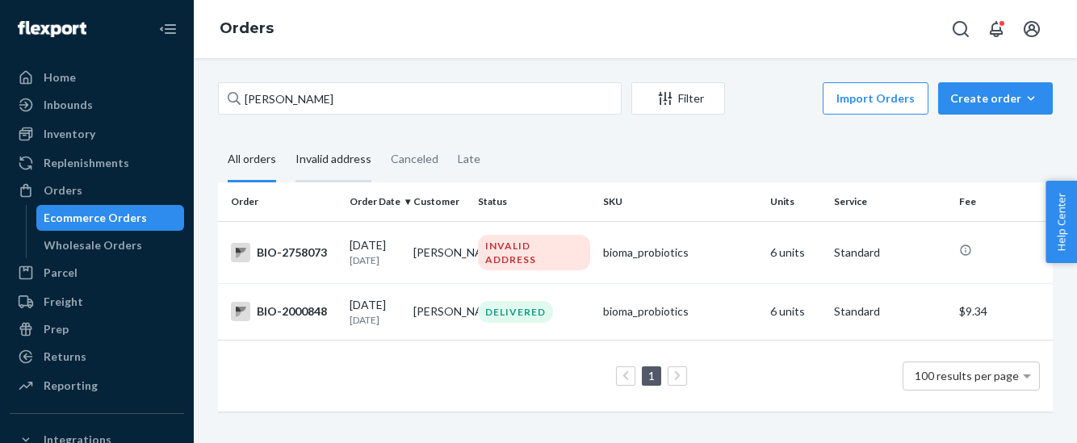
click at [334, 156] on div "Invalid address" at bounding box center [334, 160] width 76 height 44
click at [286, 138] on input "Invalid address" at bounding box center [286, 138] width 0 height 0
